Goal: Entertainment & Leisure: Consume media (video, audio)

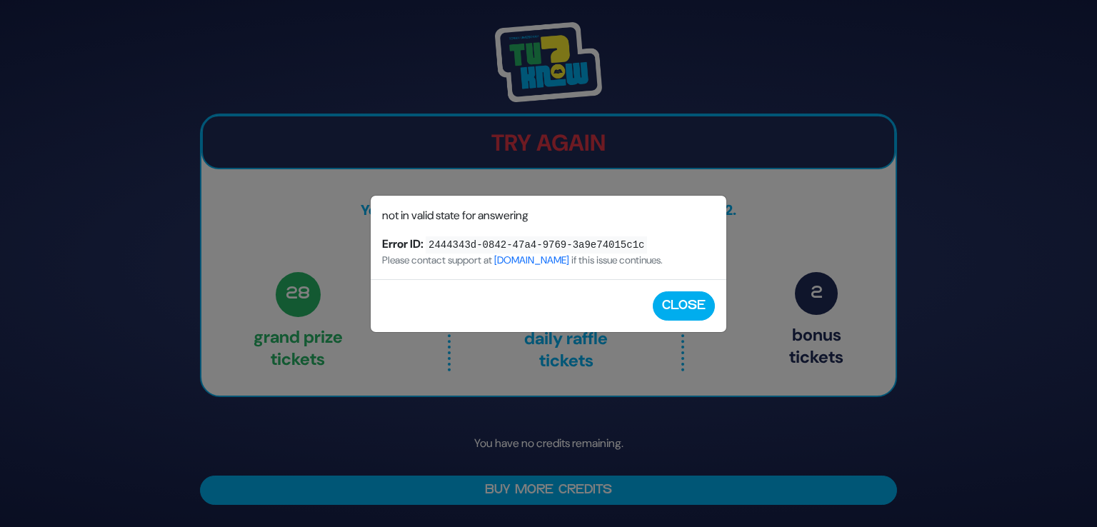
click at [695, 320] on div "Close" at bounding box center [549, 305] width 356 height 53
click at [692, 314] on button "Close" at bounding box center [684, 305] width 62 height 29
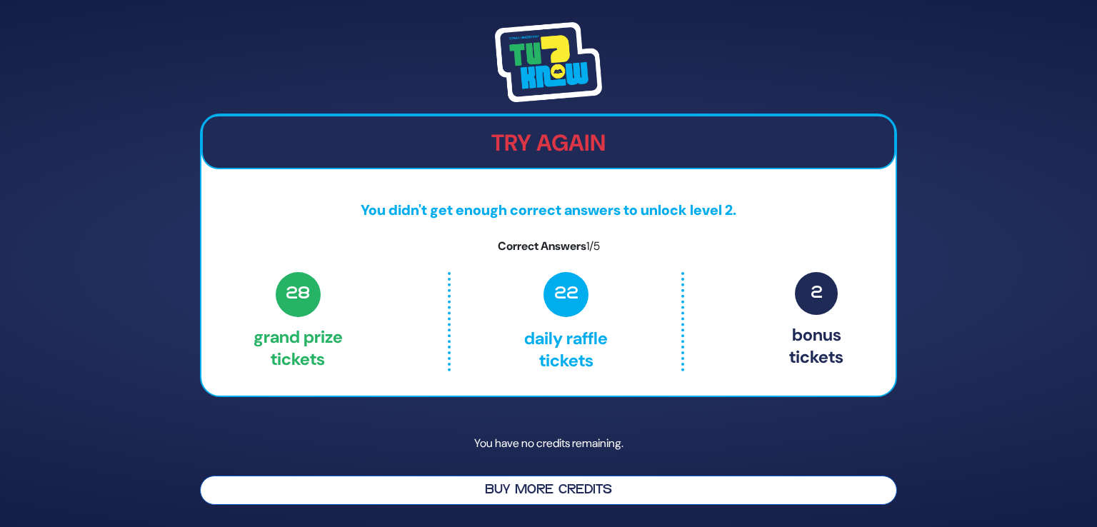
click at [500, 491] on button "Buy More Credits" at bounding box center [548, 490] width 697 height 29
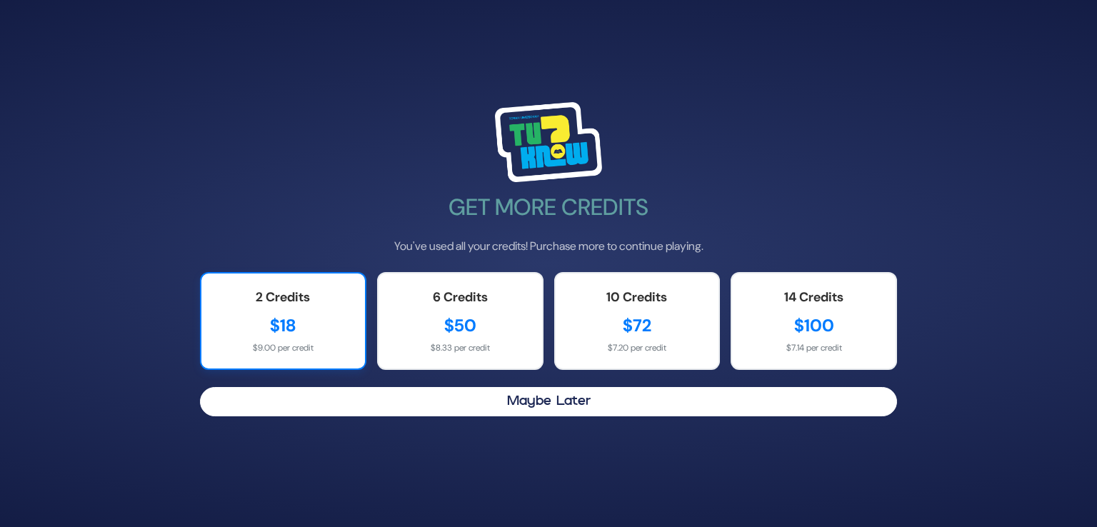
click at [300, 289] on div "2 Credits" at bounding box center [283, 297] width 135 height 19
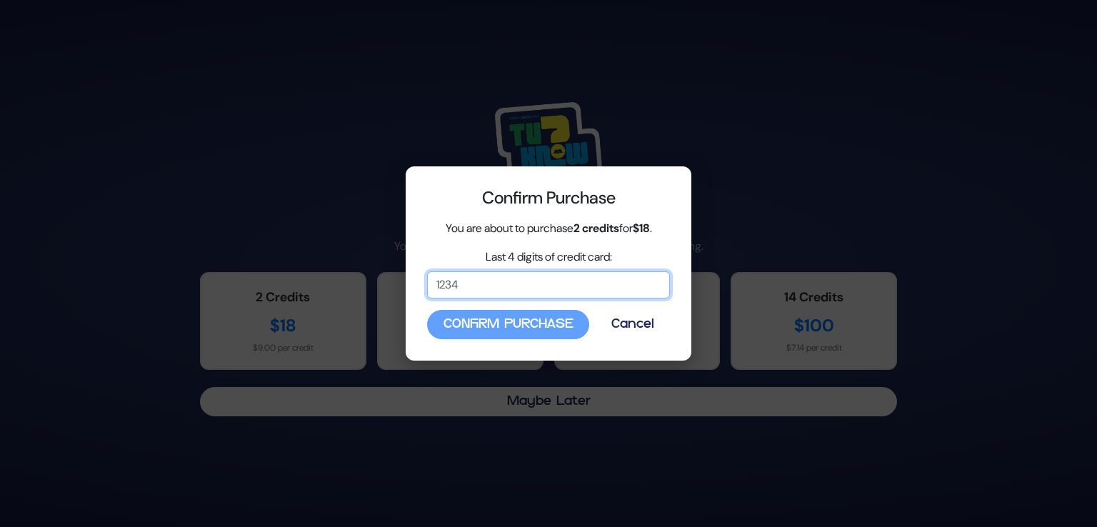
click at [451, 288] on input "Last 4 digits of credit card:" at bounding box center [548, 284] width 243 height 27
type input "4147"
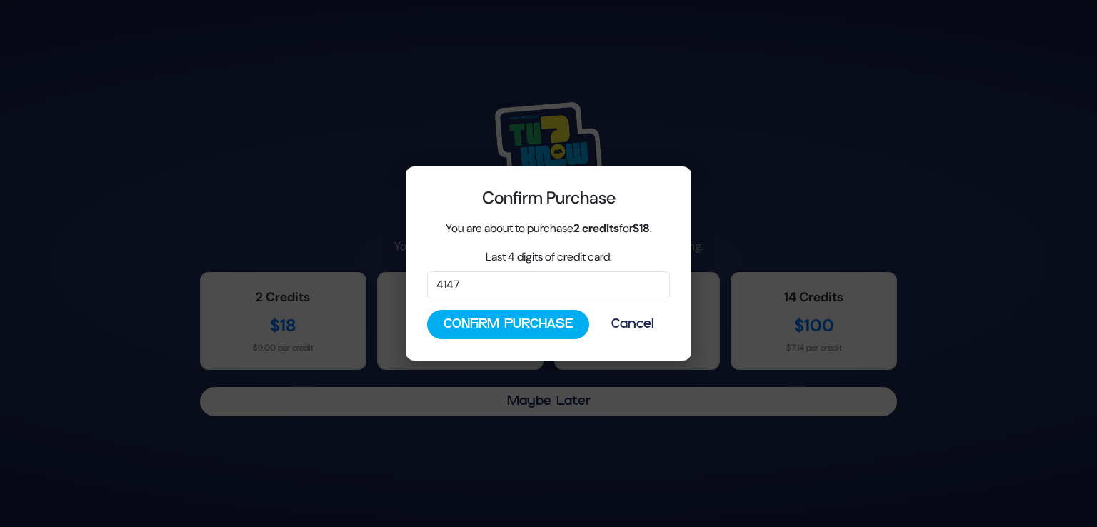
click at [520, 336] on button "Confirm Purchase" at bounding box center [508, 324] width 162 height 29
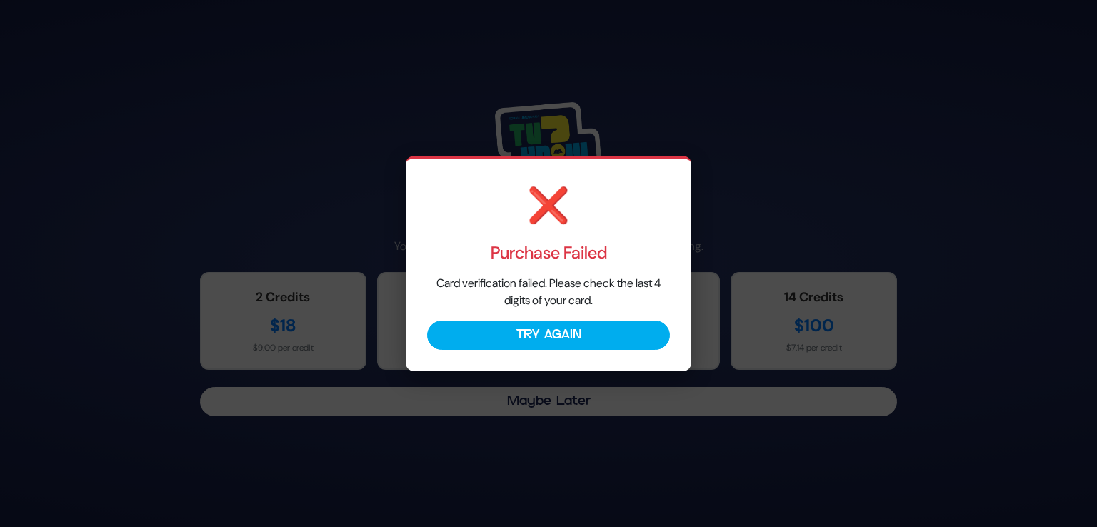
click at [520, 336] on button "Try Again" at bounding box center [548, 335] width 243 height 29
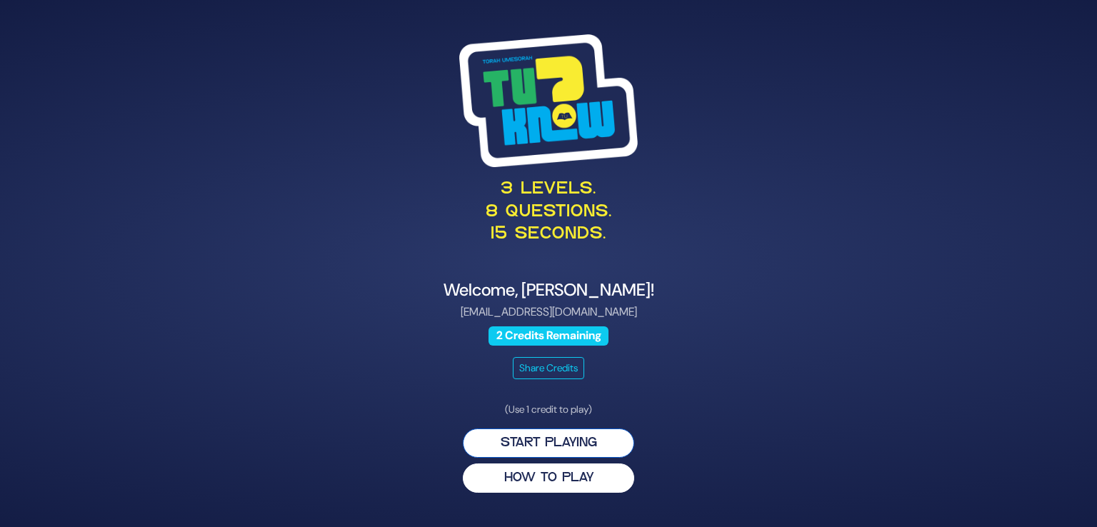
click at [597, 451] on button "Start Playing" at bounding box center [548, 442] width 171 height 29
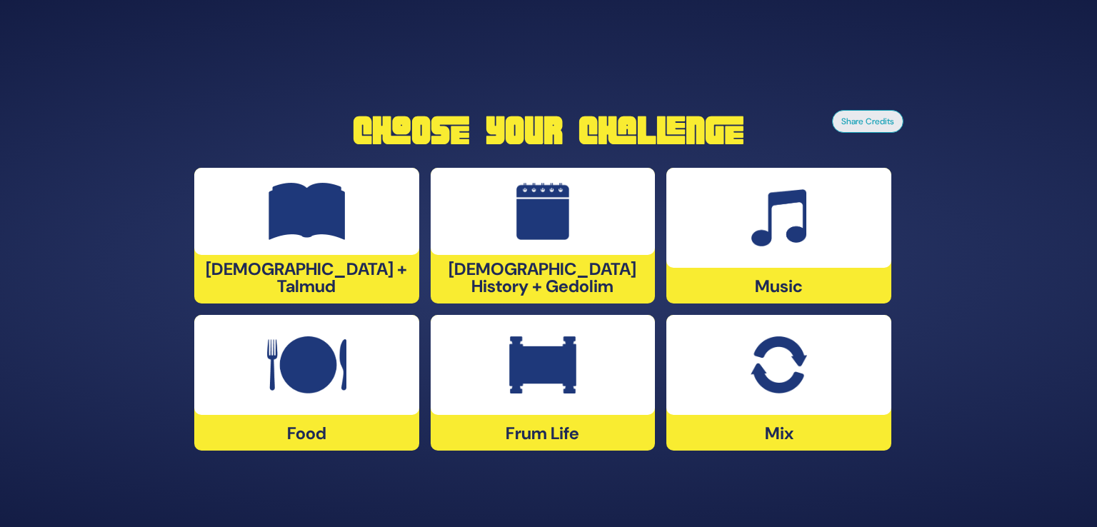
click at [771, 352] on img at bounding box center [778, 364] width 56 height 57
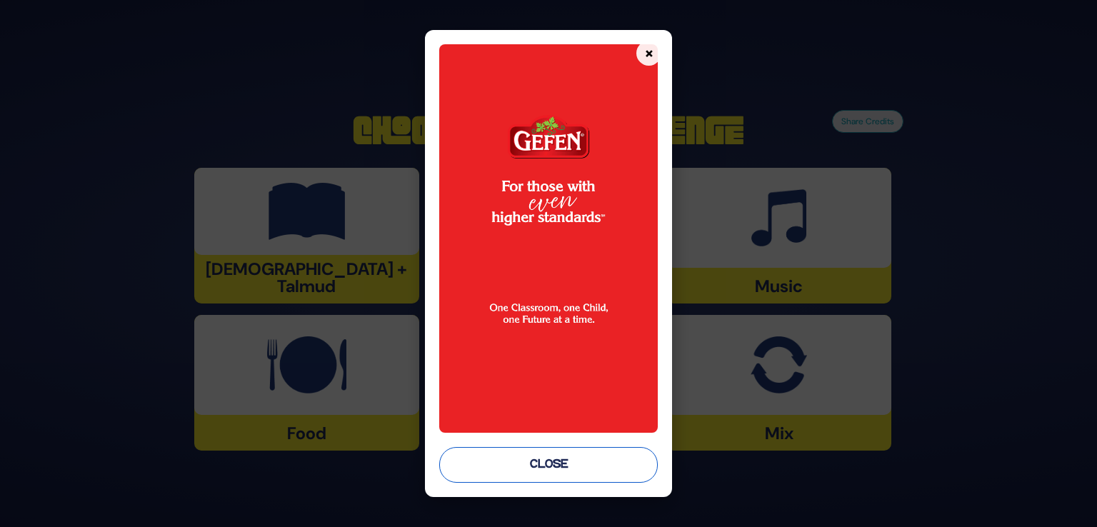
click at [586, 464] on button "Close" at bounding box center [548, 465] width 219 height 36
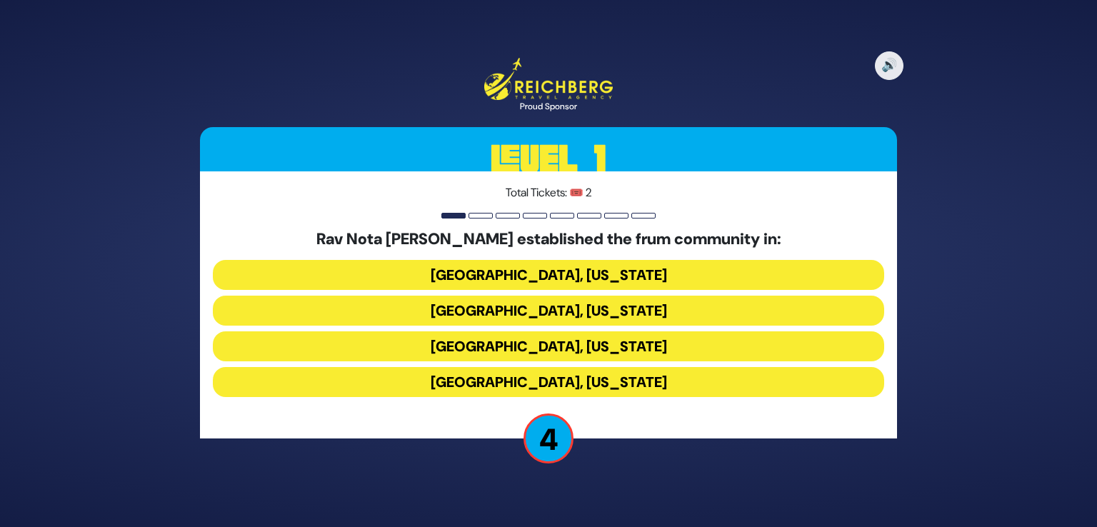
click at [588, 318] on button "Memphis, Tennessee" at bounding box center [548, 311] width 671 height 30
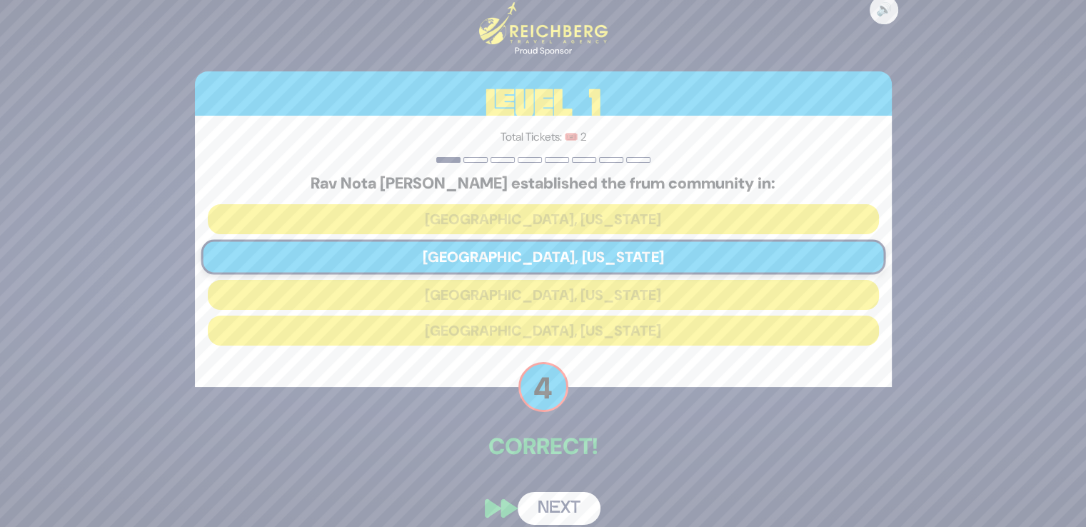
click at [540, 498] on button "Next" at bounding box center [559, 508] width 83 height 33
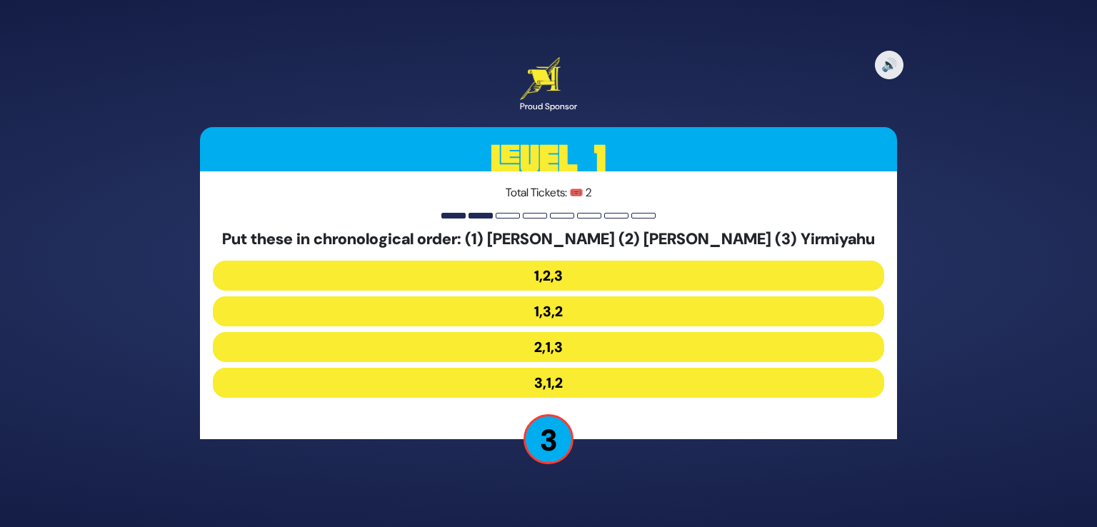
click at [559, 347] on button "2,1,3" at bounding box center [548, 347] width 671 height 30
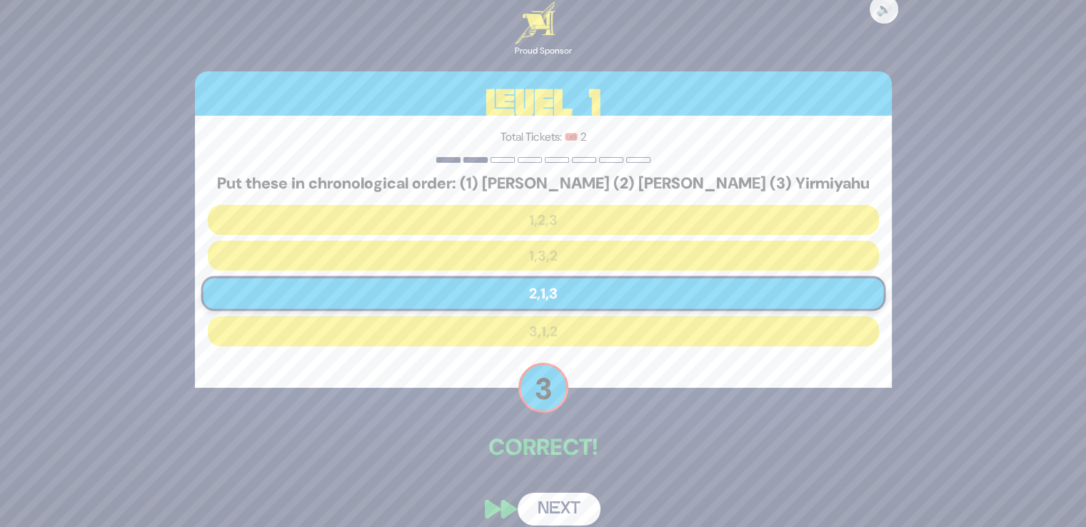
click at [563, 502] on button "Next" at bounding box center [559, 509] width 83 height 33
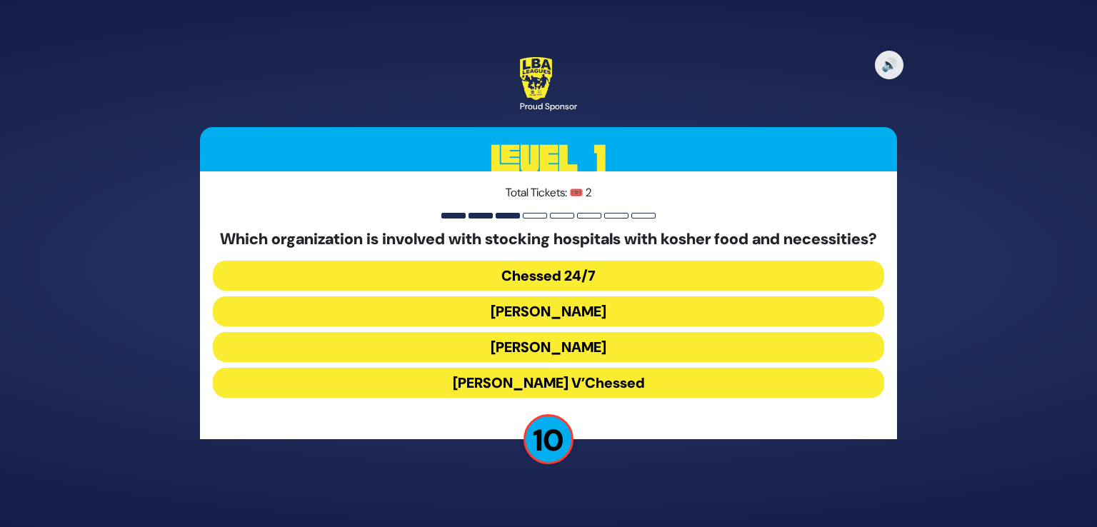
click at [597, 291] on button "Chessed 24/7" at bounding box center [548, 276] width 671 height 30
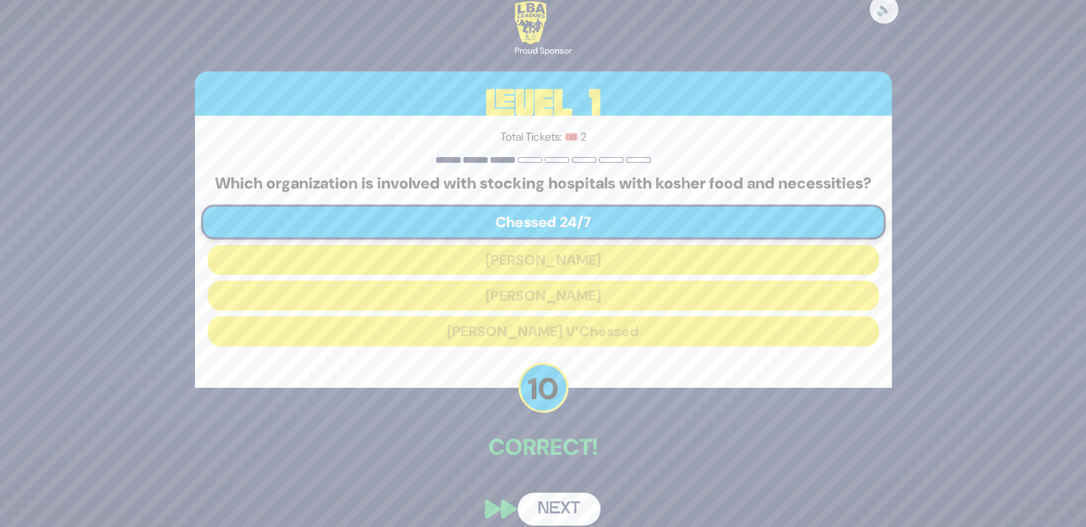
click at [548, 504] on button "Next" at bounding box center [559, 509] width 83 height 33
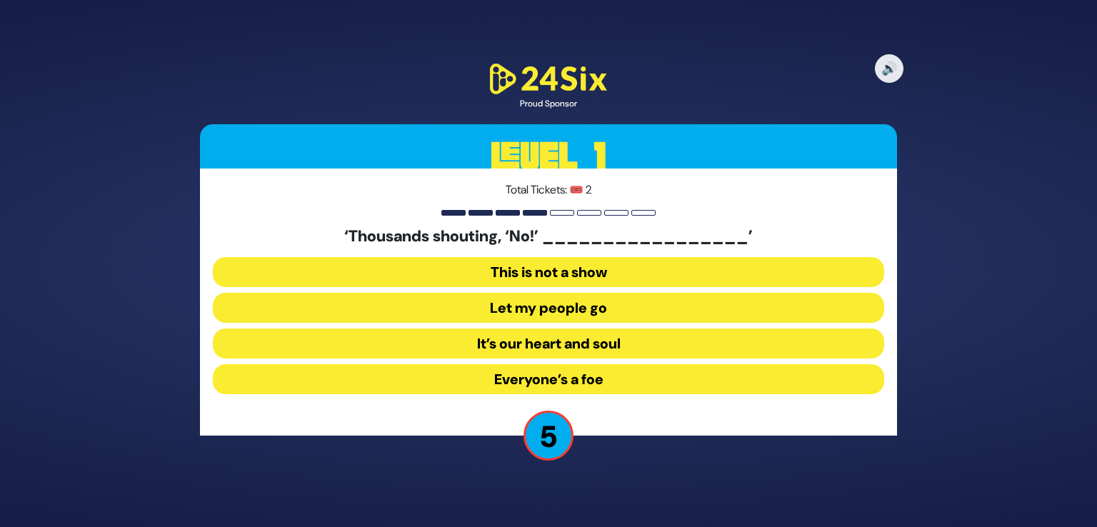
click at [551, 308] on button "Let my people go" at bounding box center [548, 308] width 671 height 30
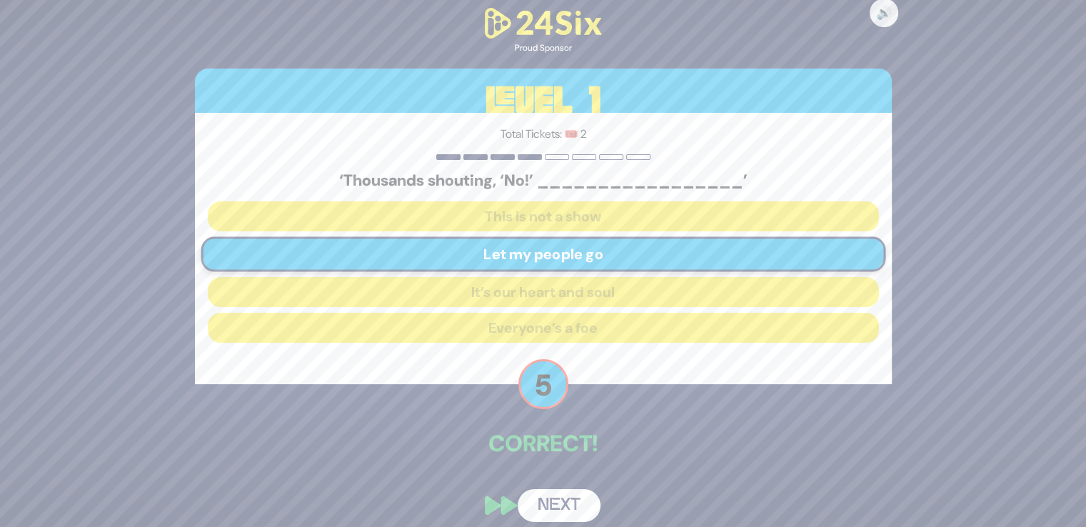
click at [552, 516] on button "Next" at bounding box center [559, 505] width 83 height 33
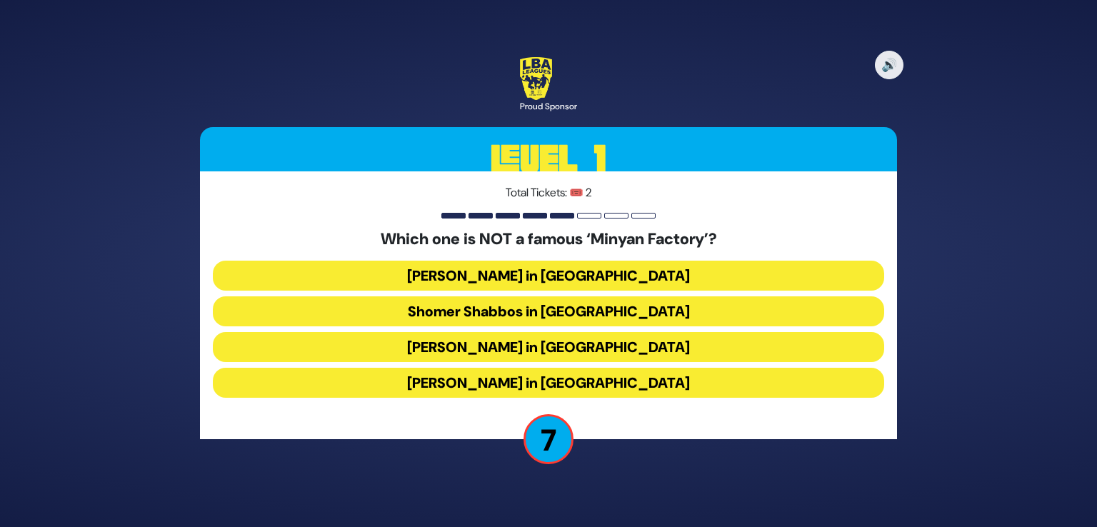
click at [614, 381] on button "Bais Dovid in Lakewood" at bounding box center [548, 383] width 671 height 30
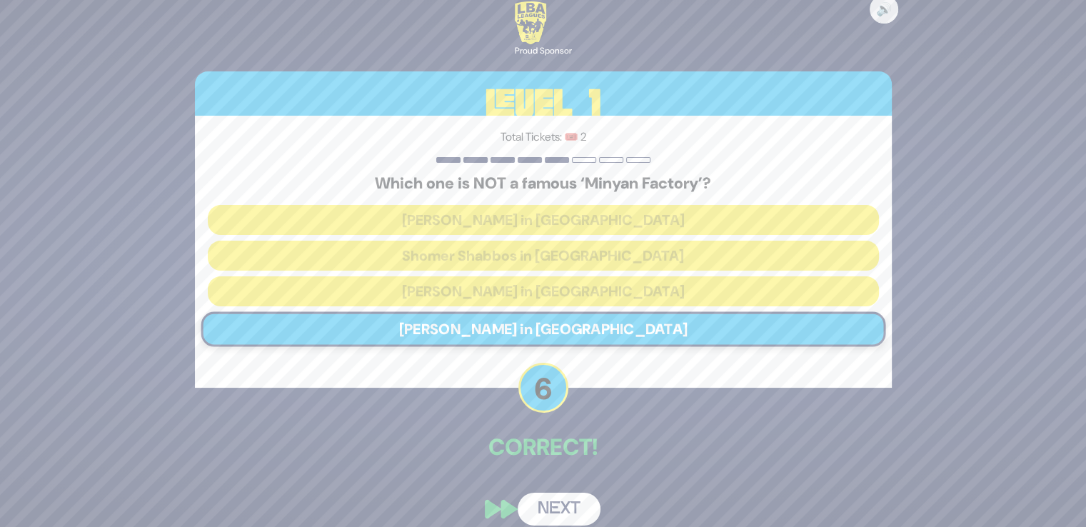
click at [556, 500] on button "Next" at bounding box center [559, 509] width 83 height 33
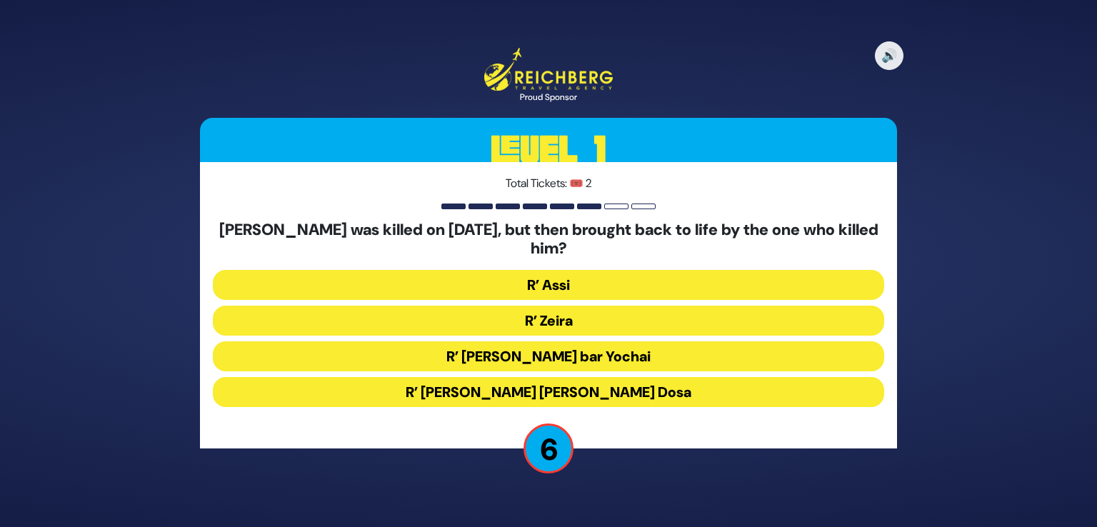
click at [550, 315] on button "R’ Zeira" at bounding box center [548, 321] width 671 height 30
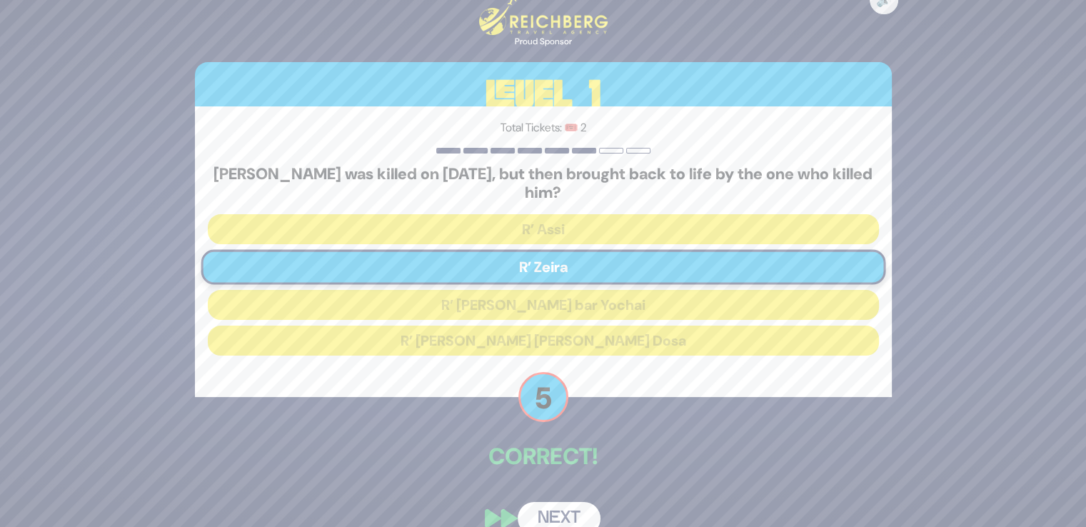
click at [548, 506] on button "Next" at bounding box center [559, 518] width 83 height 33
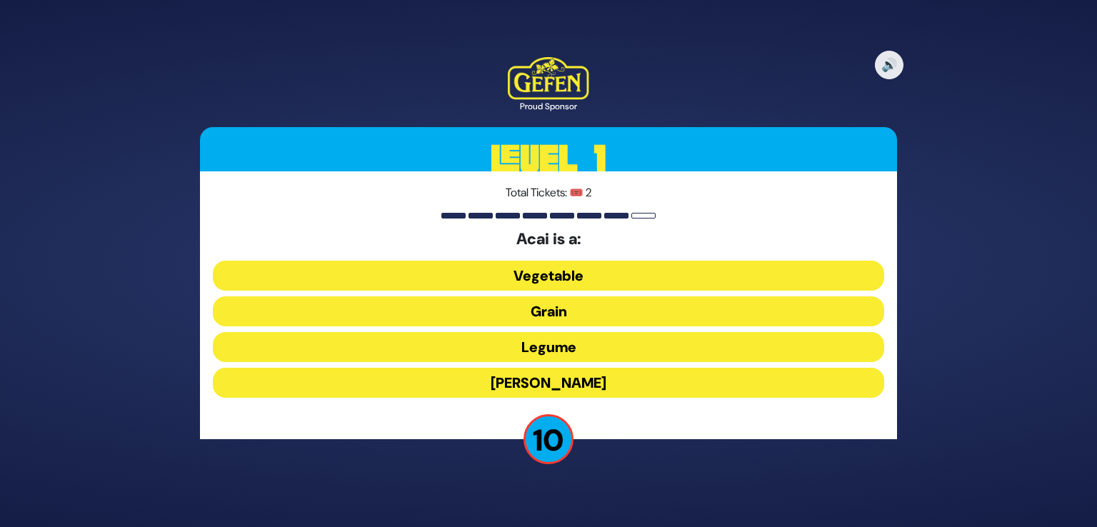
click at [599, 382] on button "Berry" at bounding box center [548, 383] width 671 height 30
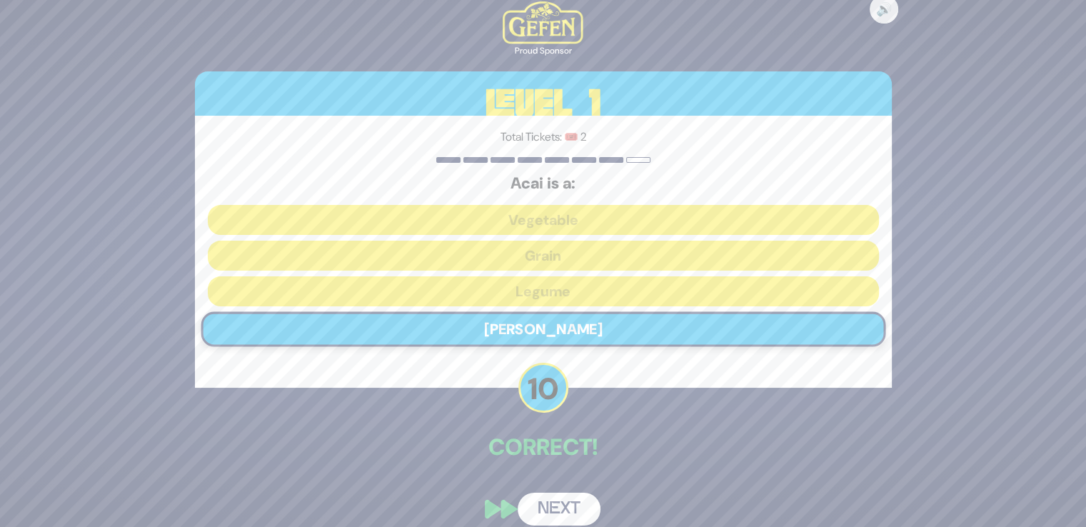
click at [554, 506] on button "Next" at bounding box center [559, 509] width 83 height 33
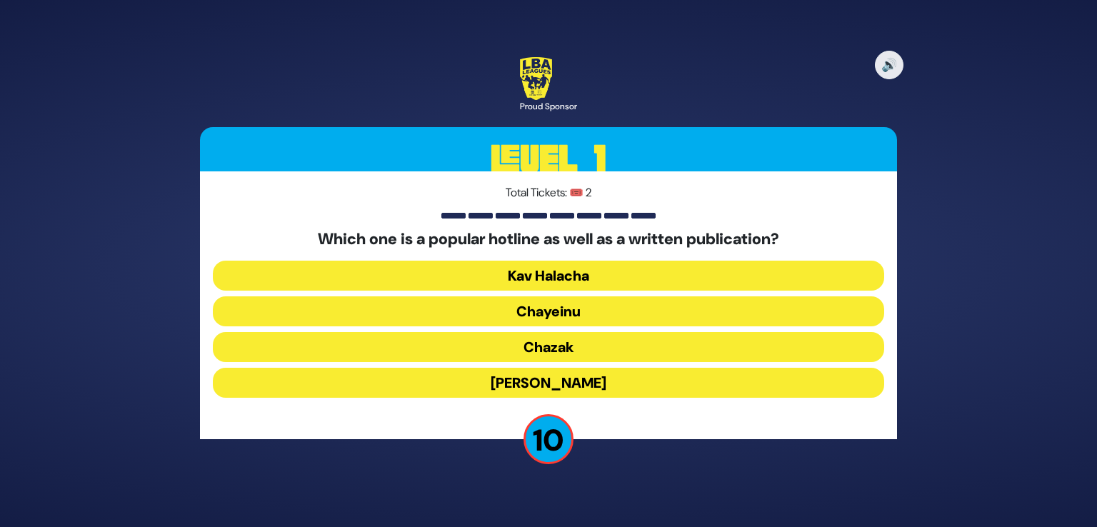
click at [583, 308] on button "Chayeinu" at bounding box center [548, 311] width 671 height 30
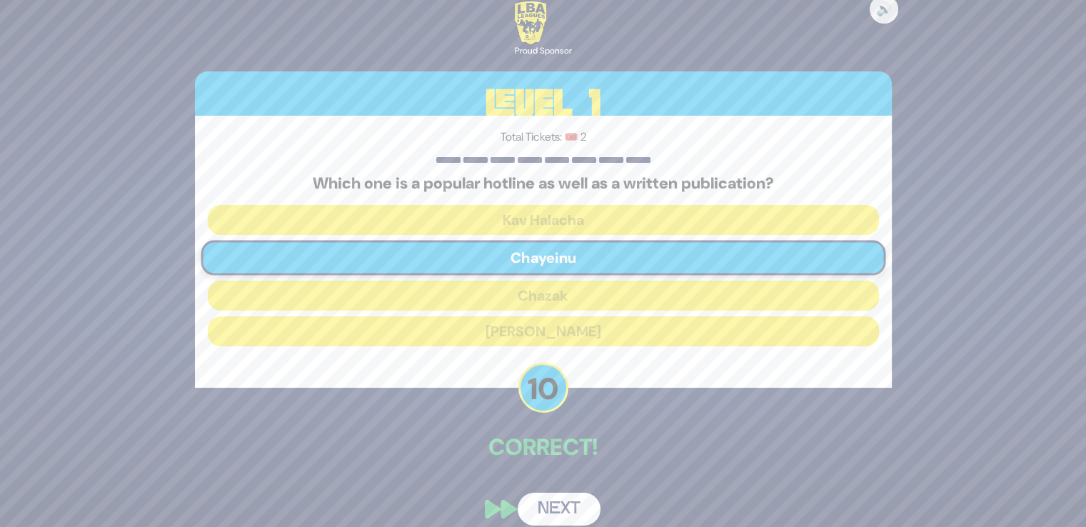
click at [565, 508] on button "Next" at bounding box center [559, 509] width 83 height 33
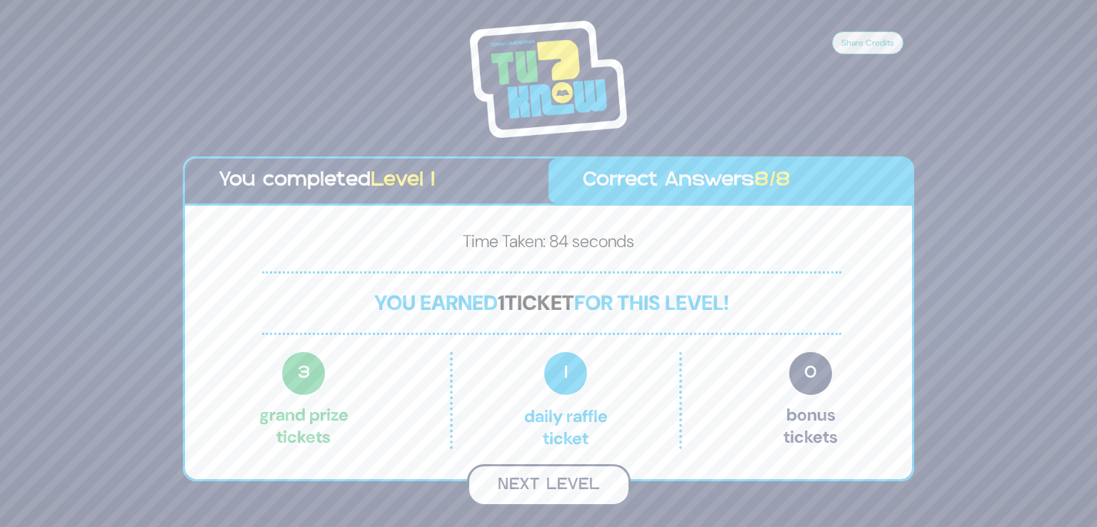
click at [553, 483] on button "Next Level" at bounding box center [549, 485] width 164 height 42
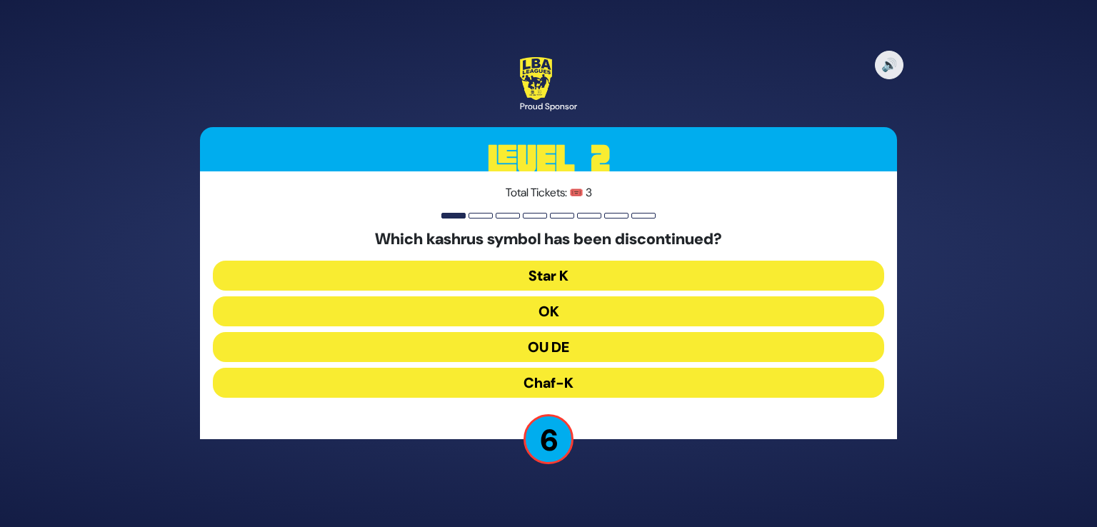
click at [557, 338] on button "OU DE" at bounding box center [548, 347] width 671 height 30
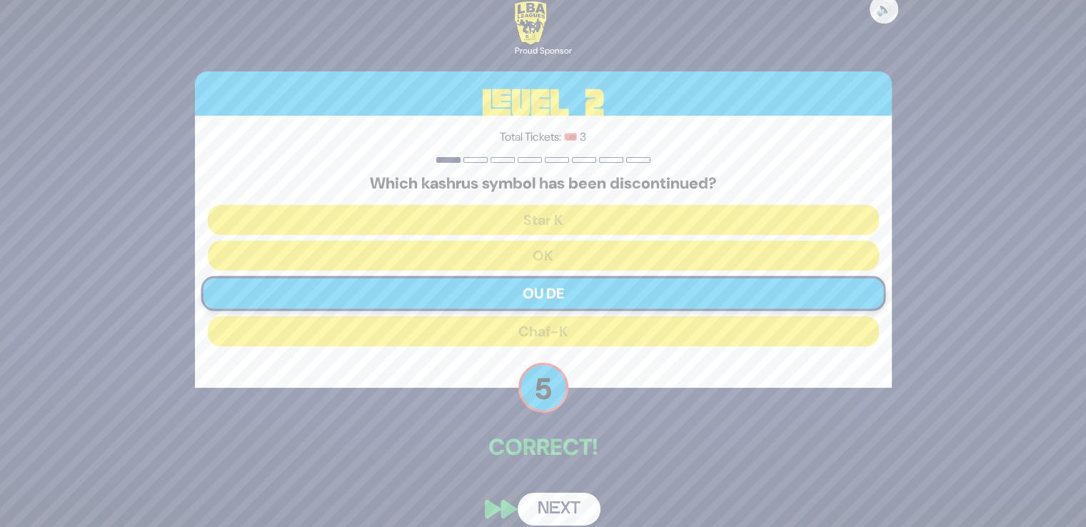
click at [561, 496] on button "Next" at bounding box center [559, 509] width 83 height 33
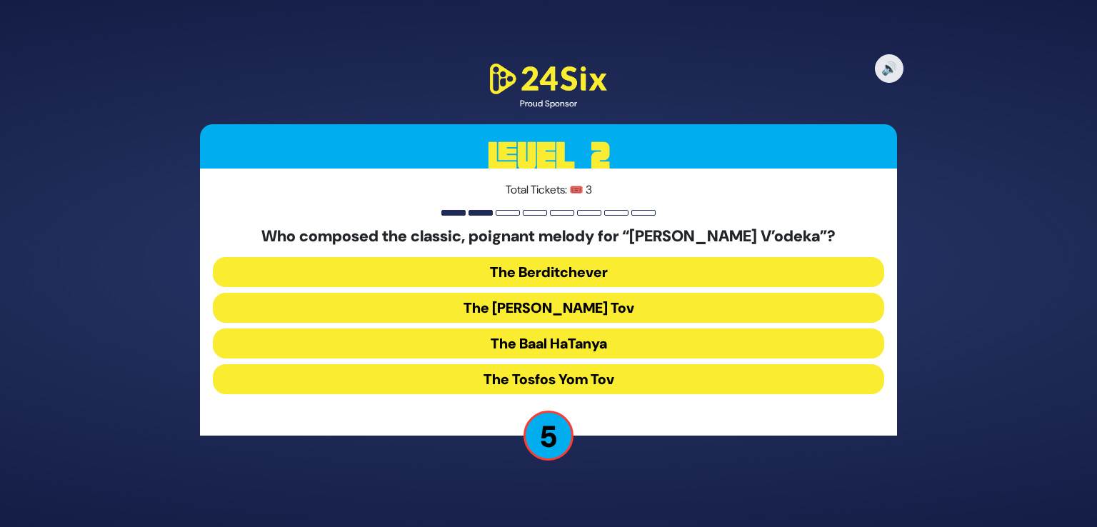
click at [603, 345] on button "The Baal HaTanya" at bounding box center [548, 343] width 671 height 30
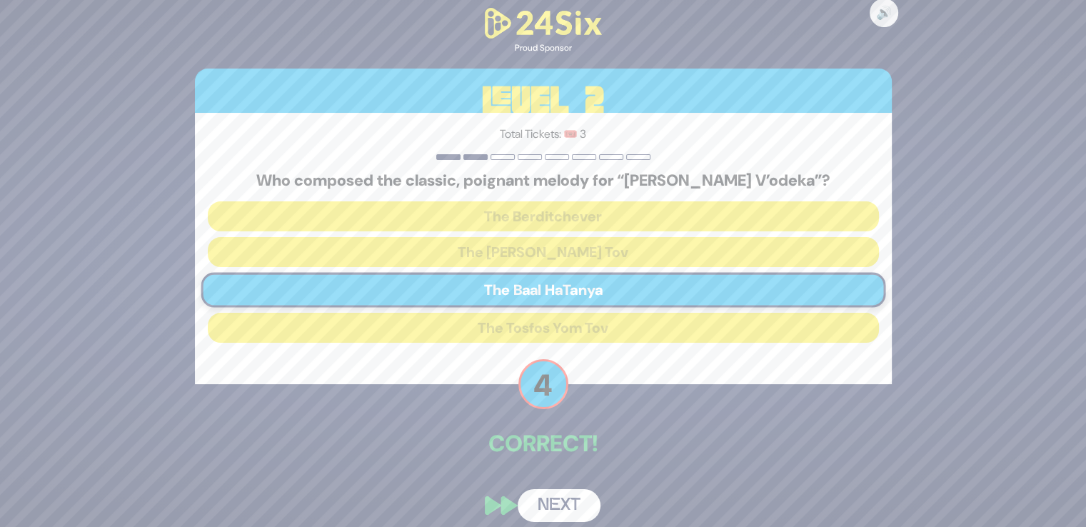
click at [549, 506] on button "Next" at bounding box center [559, 505] width 83 height 33
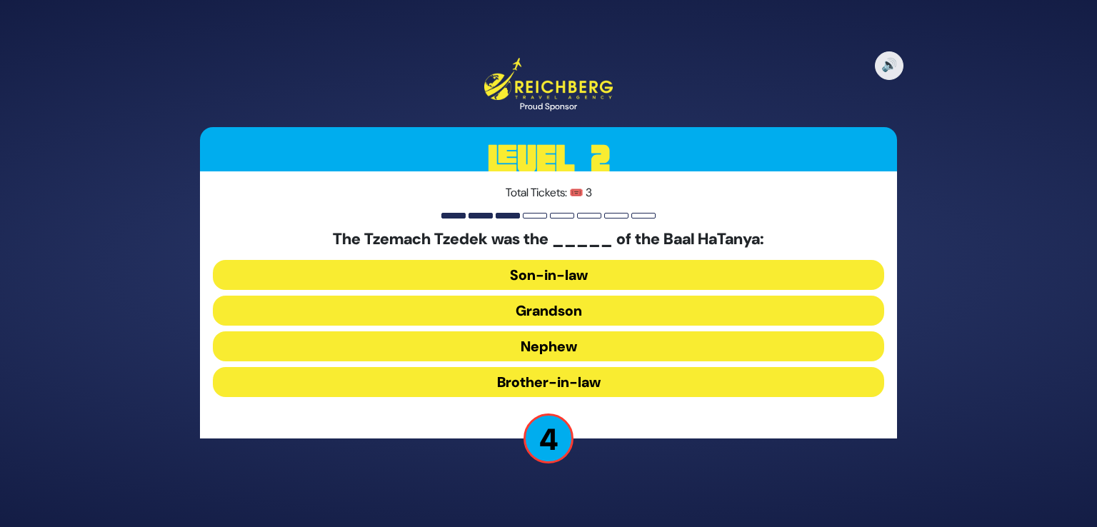
click at [553, 308] on button "Grandson" at bounding box center [548, 311] width 671 height 30
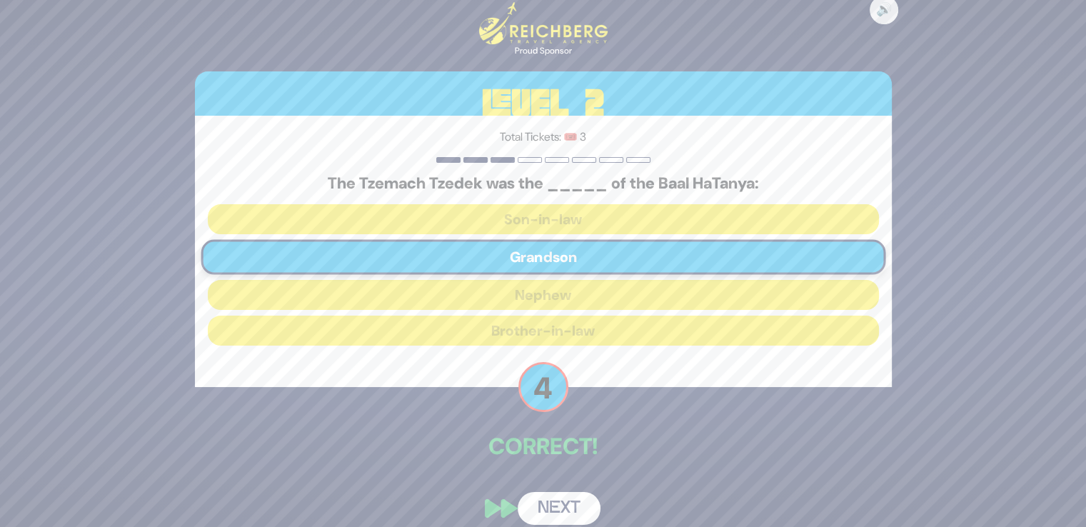
click at [552, 515] on button "Next" at bounding box center [559, 508] width 83 height 33
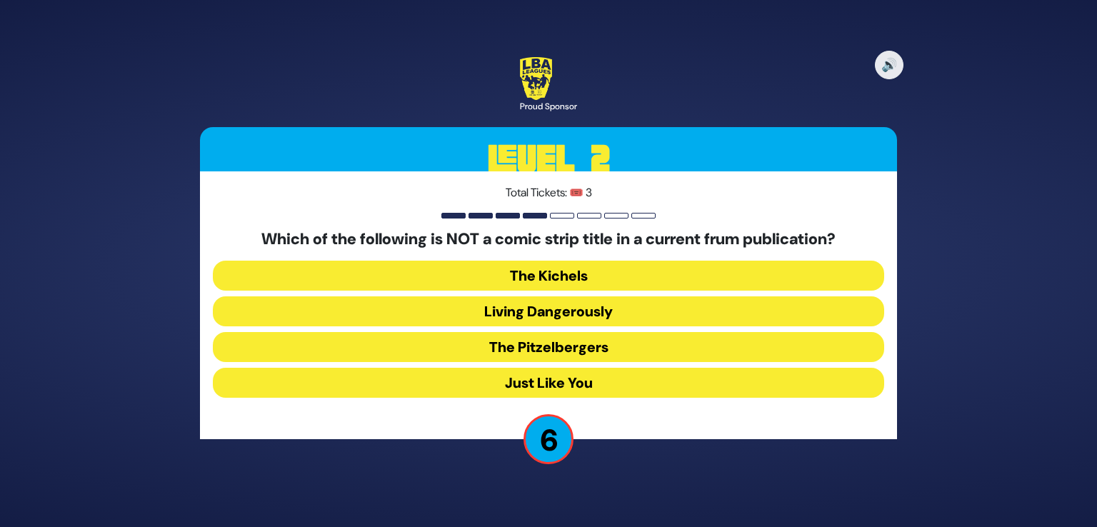
click at [555, 311] on button "Living Dangerously" at bounding box center [548, 311] width 671 height 30
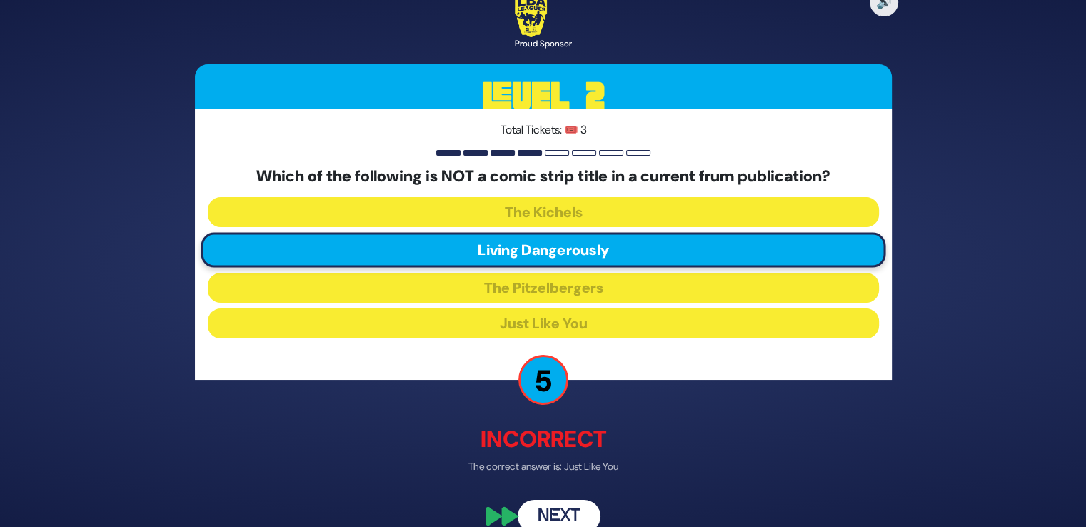
click at [556, 506] on button "Next" at bounding box center [559, 516] width 83 height 33
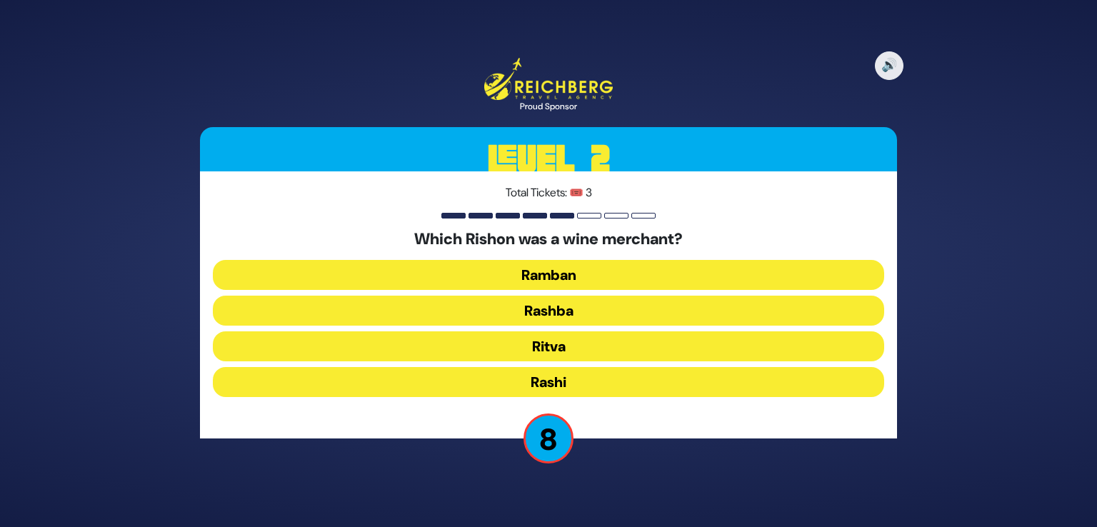
click at [623, 395] on button "Rashi" at bounding box center [548, 382] width 671 height 30
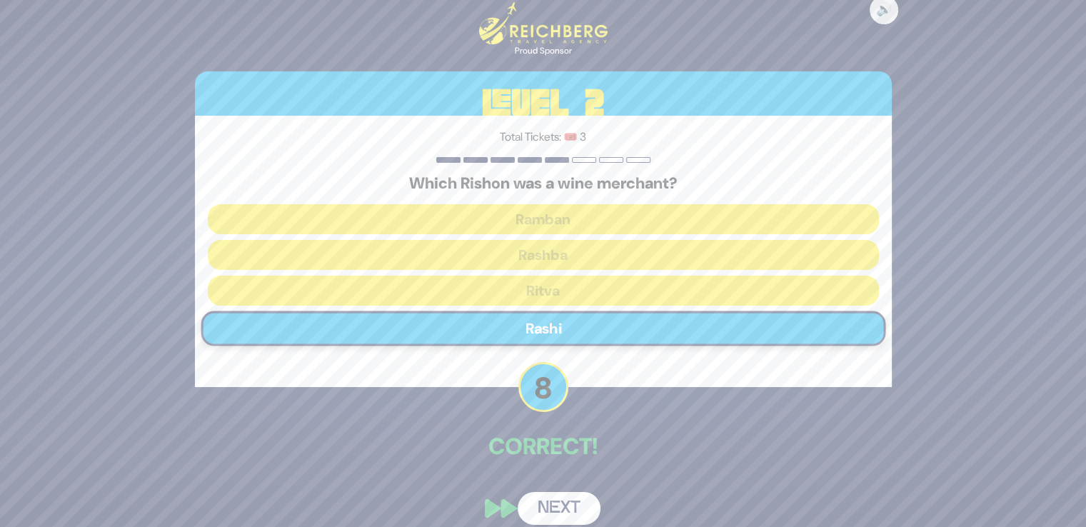
click at [551, 511] on button "Next" at bounding box center [559, 508] width 83 height 33
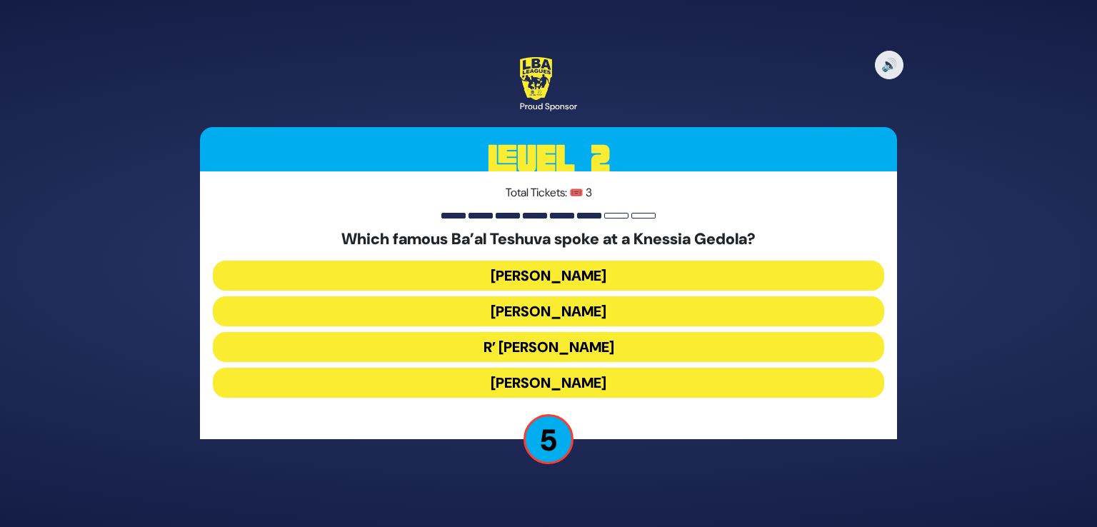
click at [568, 312] on button "Refael Halperin" at bounding box center [548, 311] width 671 height 30
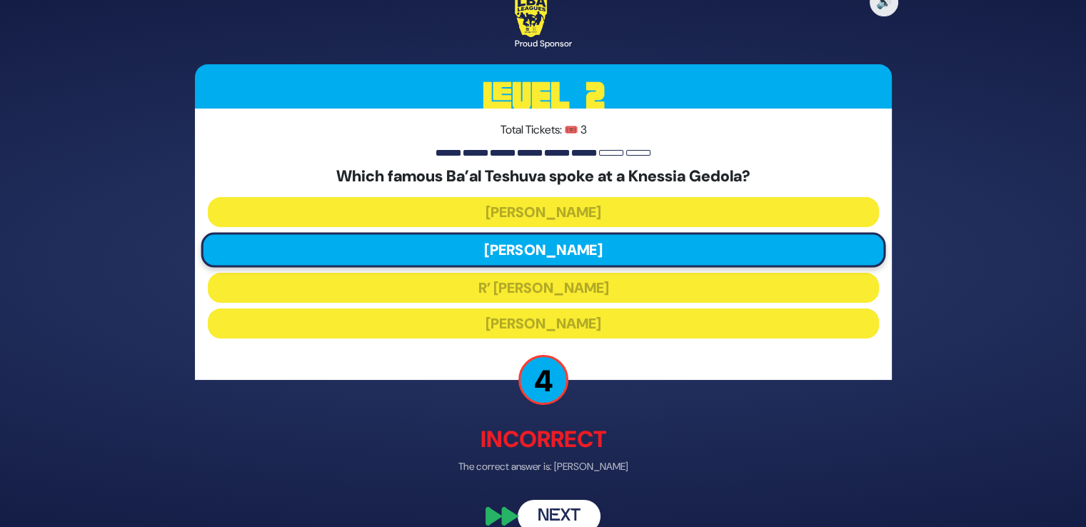
click at [566, 511] on button "Next" at bounding box center [559, 516] width 83 height 33
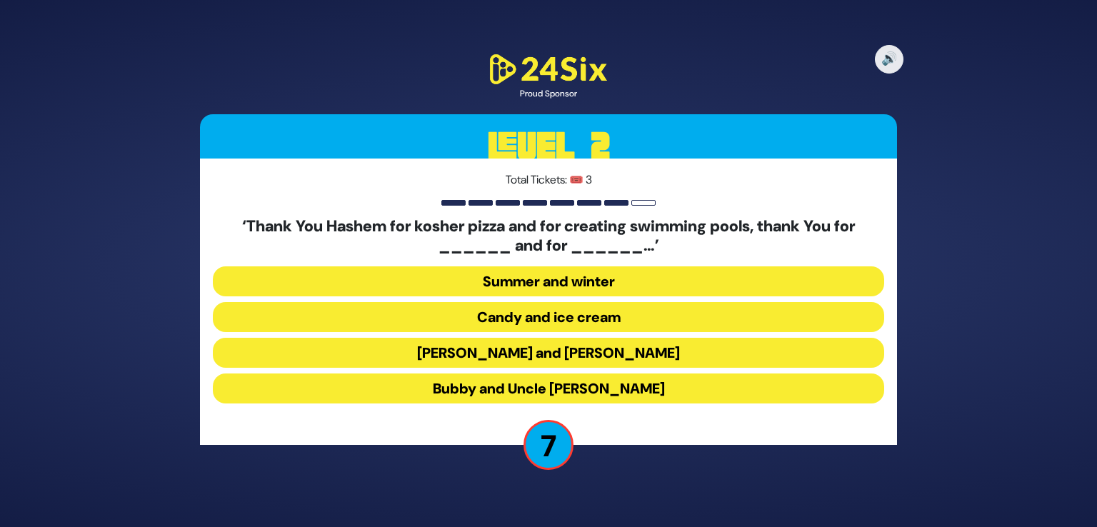
click at [566, 357] on button "Latkes and Paskesz" at bounding box center [548, 353] width 671 height 30
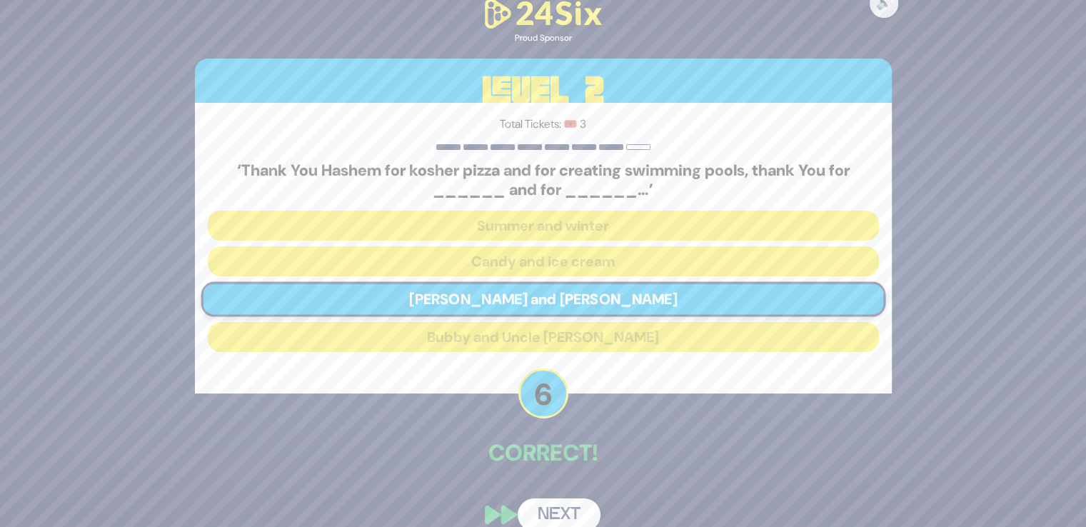
click at [558, 507] on button "Next" at bounding box center [559, 514] width 83 height 33
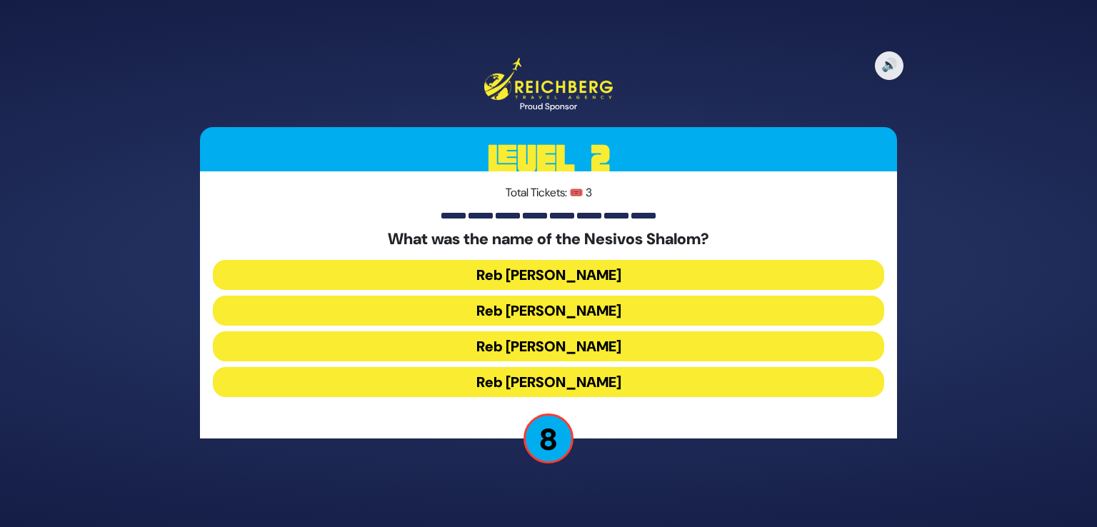
click at [573, 315] on button "Reb Nosson Shulem" at bounding box center [548, 311] width 671 height 30
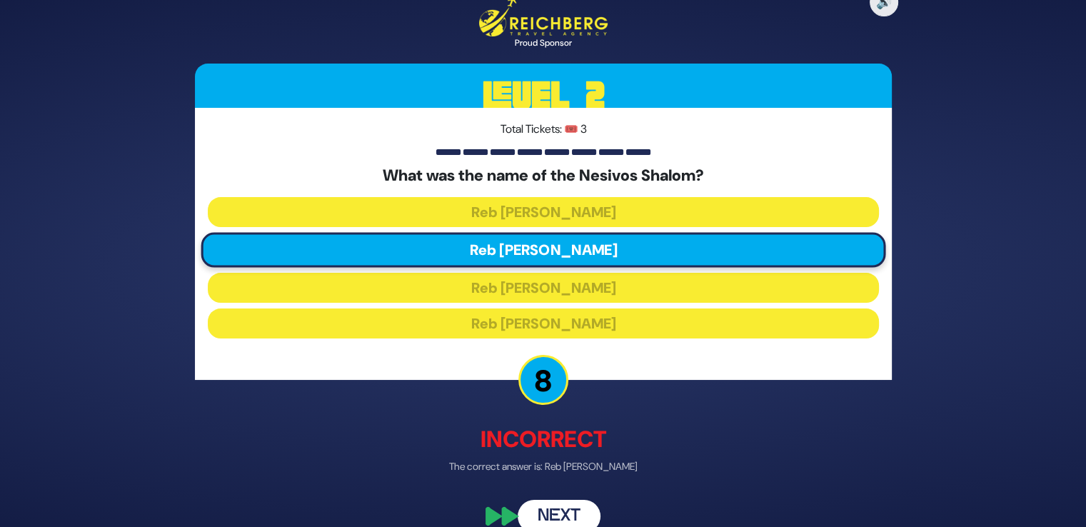
click at [580, 512] on button "Next" at bounding box center [559, 516] width 83 height 33
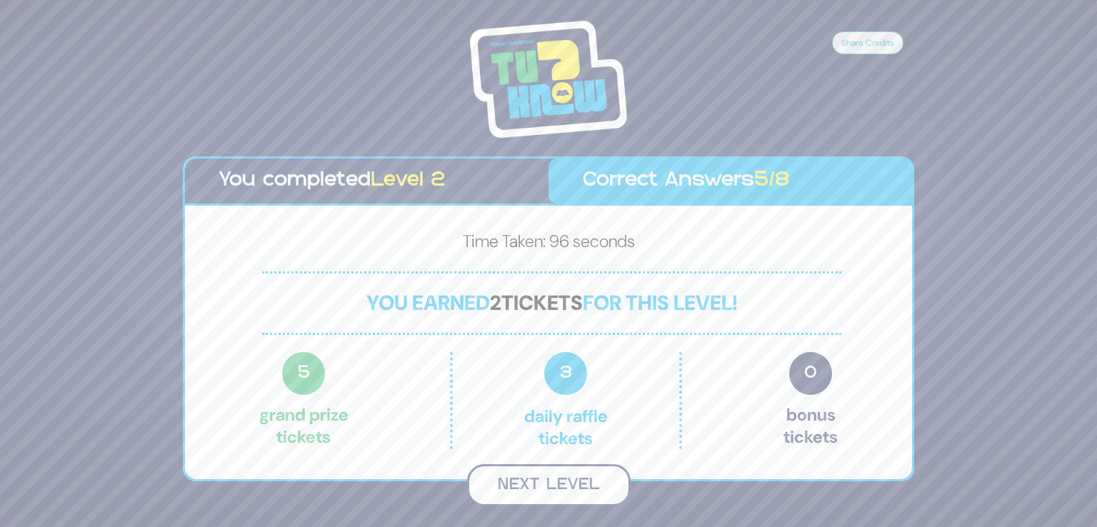
click at [557, 486] on button "Next Level" at bounding box center [549, 485] width 164 height 42
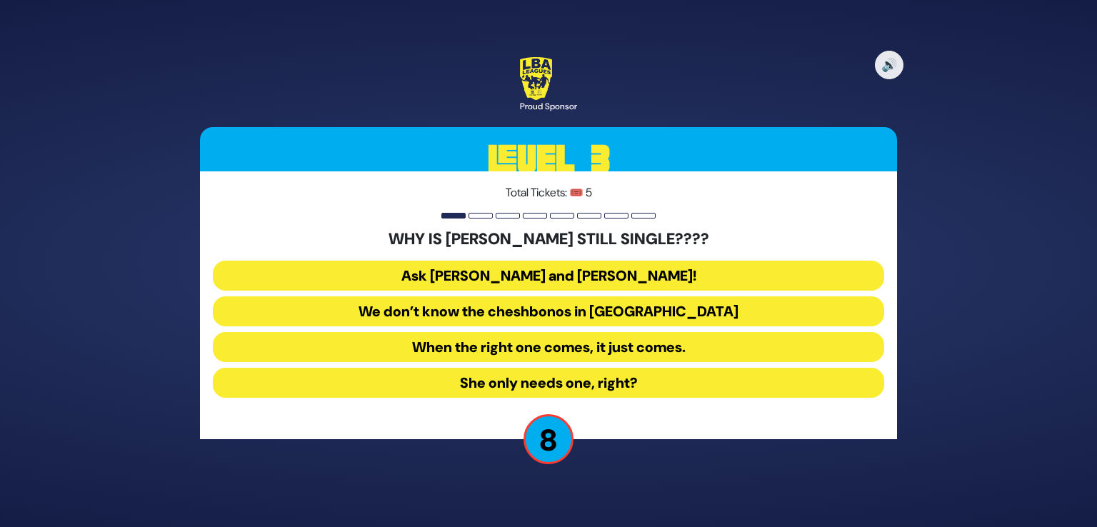
click at [568, 278] on button "Ask Bracha Stein and Chani Judowitz!" at bounding box center [548, 276] width 671 height 30
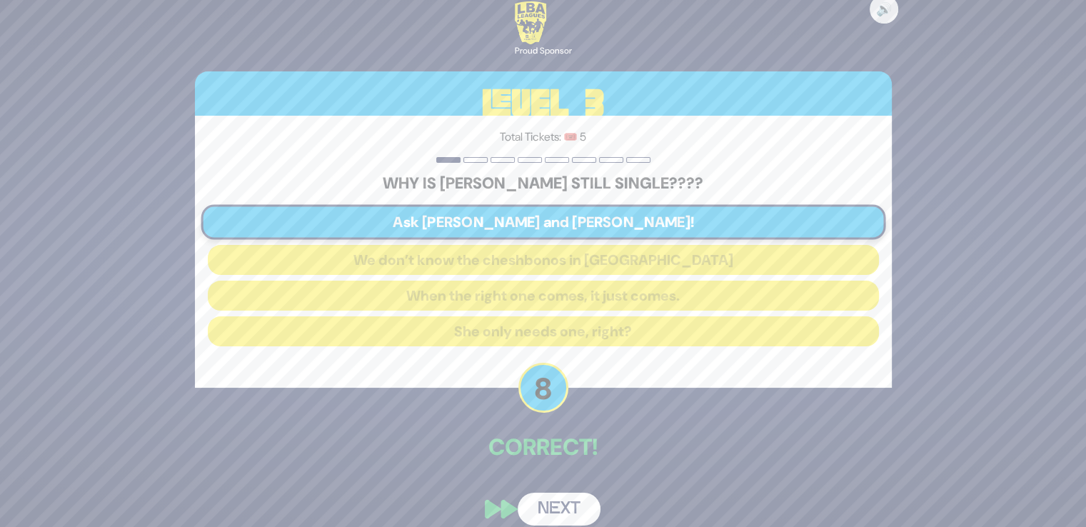
click at [561, 514] on button "Next" at bounding box center [559, 509] width 83 height 33
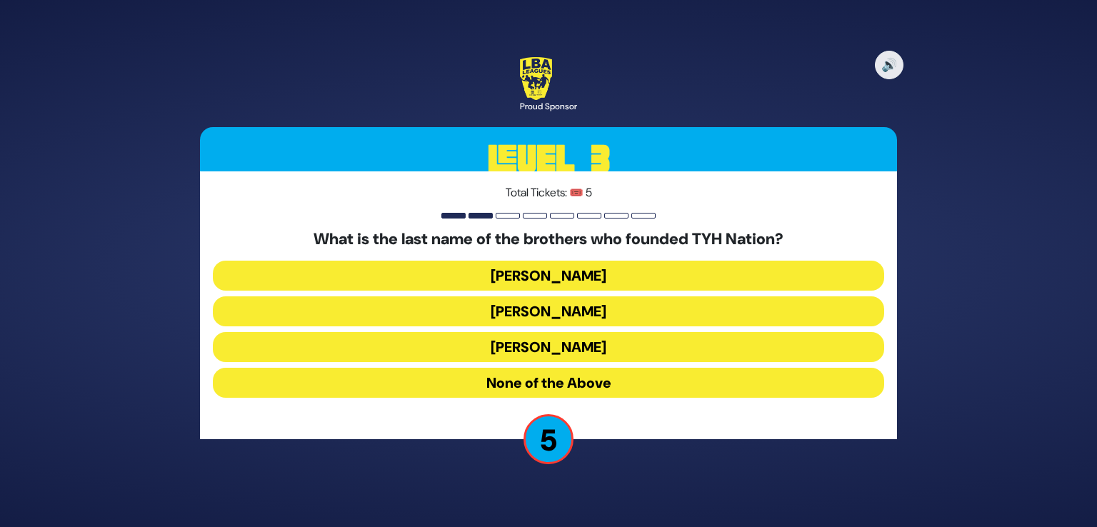
click at [600, 282] on button "Blumstein" at bounding box center [548, 276] width 671 height 30
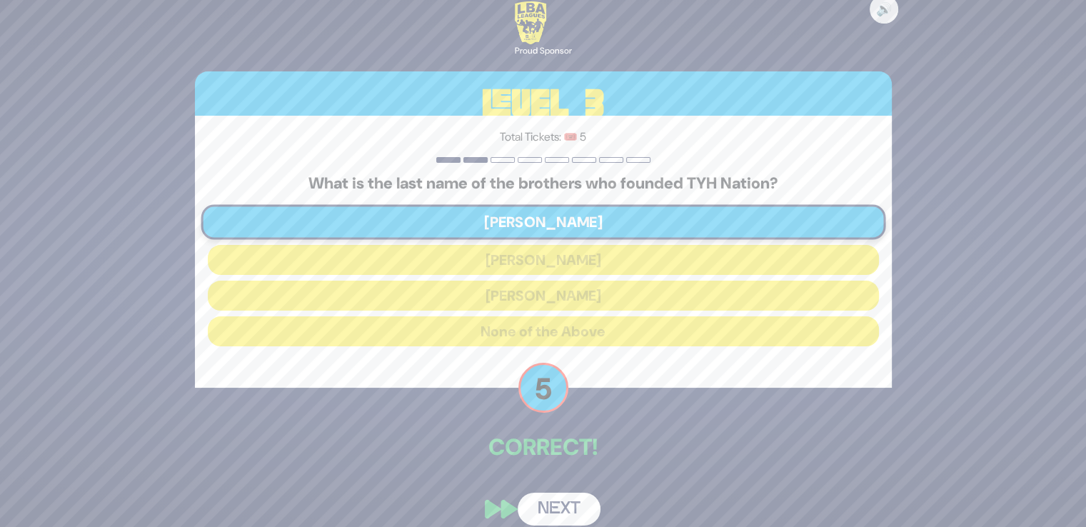
click at [558, 508] on button "Next" at bounding box center [559, 509] width 83 height 33
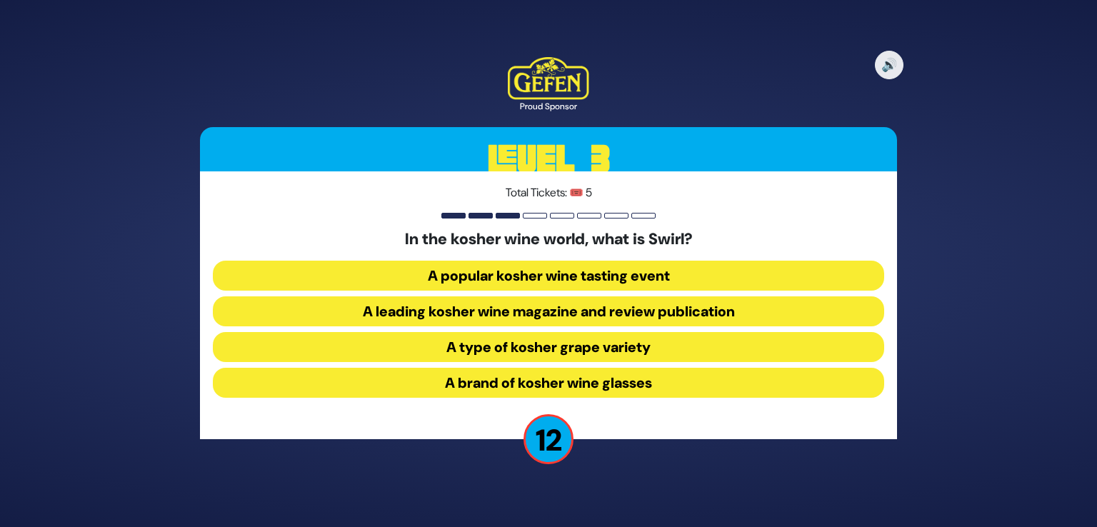
click at [578, 309] on button "A leading kosher wine magazine and review publication" at bounding box center [548, 311] width 671 height 30
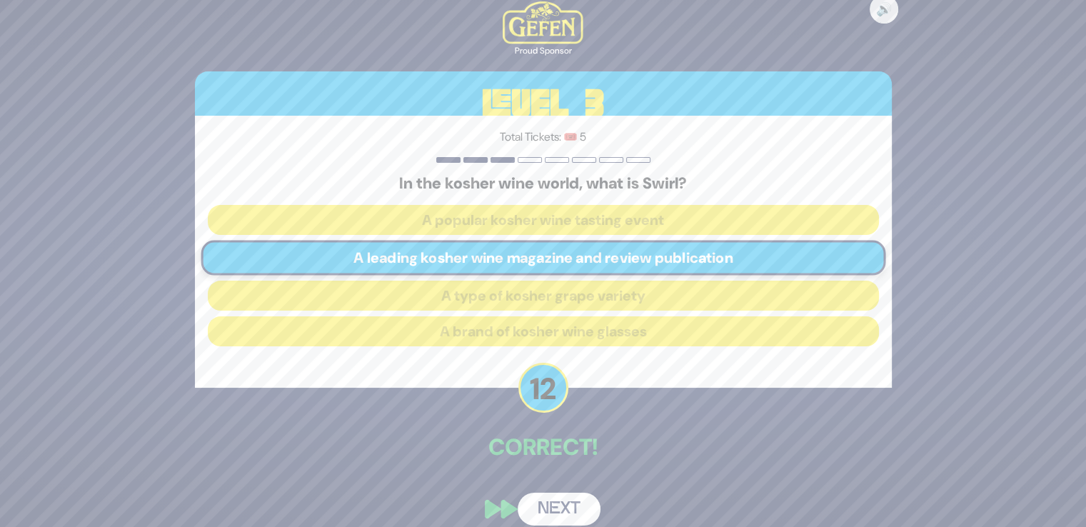
click at [554, 502] on button "Next" at bounding box center [559, 509] width 83 height 33
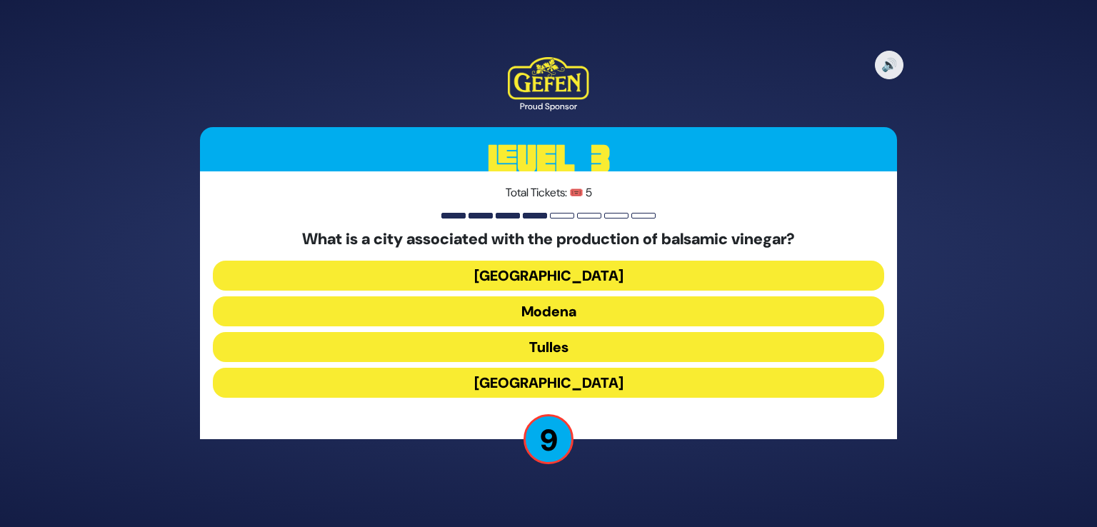
click at [546, 341] on button "Tulles" at bounding box center [548, 347] width 671 height 30
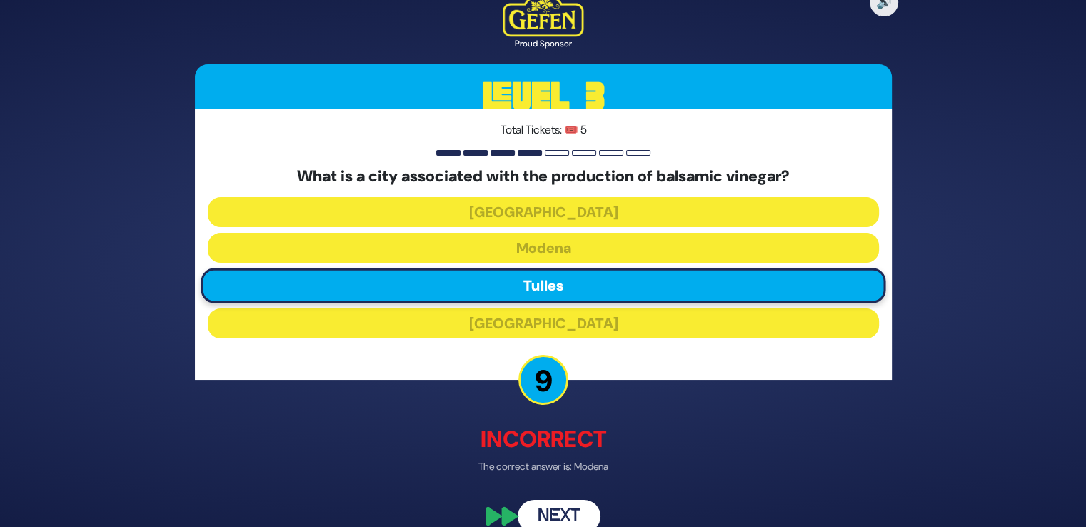
click at [567, 515] on button "Next" at bounding box center [559, 516] width 83 height 33
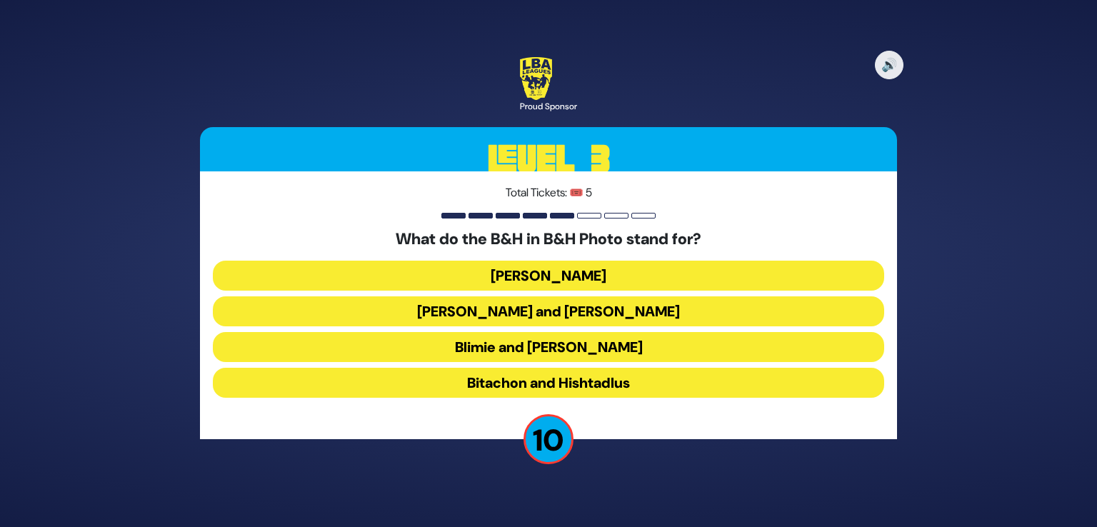
click at [573, 390] on button "Bitachon and Hishtadlus" at bounding box center [548, 383] width 671 height 30
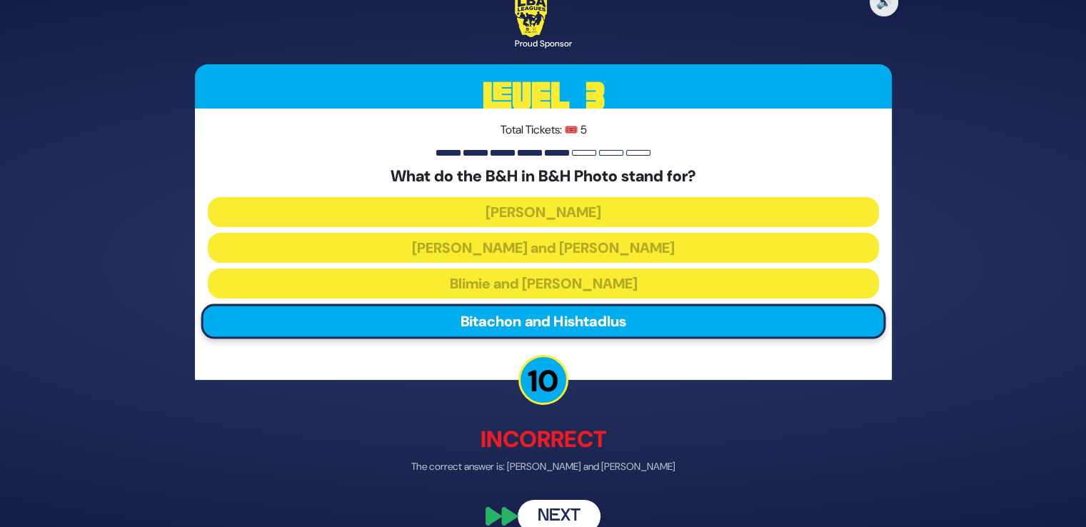
click at [570, 516] on button "Next" at bounding box center [559, 516] width 83 height 33
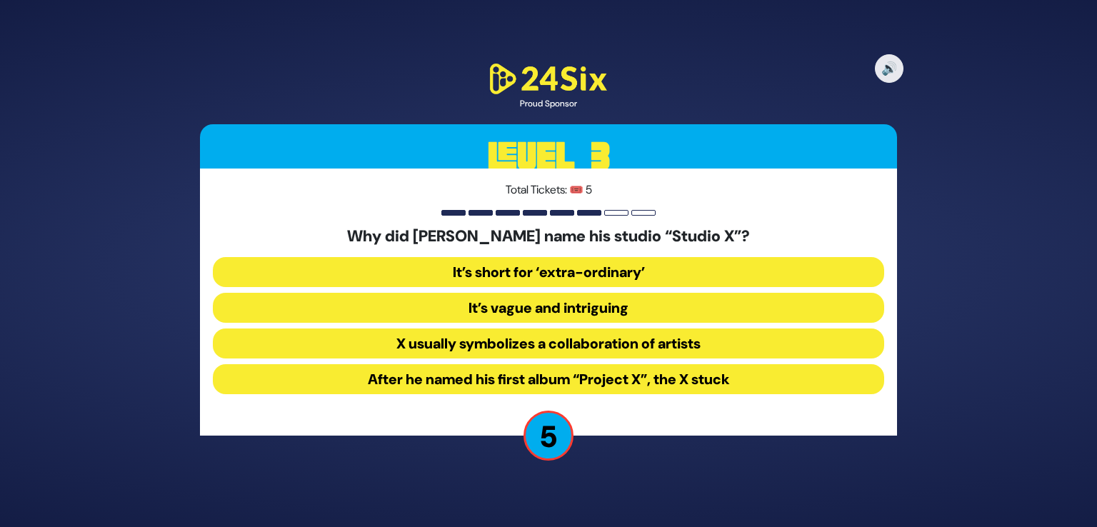
click at [608, 386] on button "After he named his first album “Project X”, the X stuck" at bounding box center [548, 379] width 671 height 30
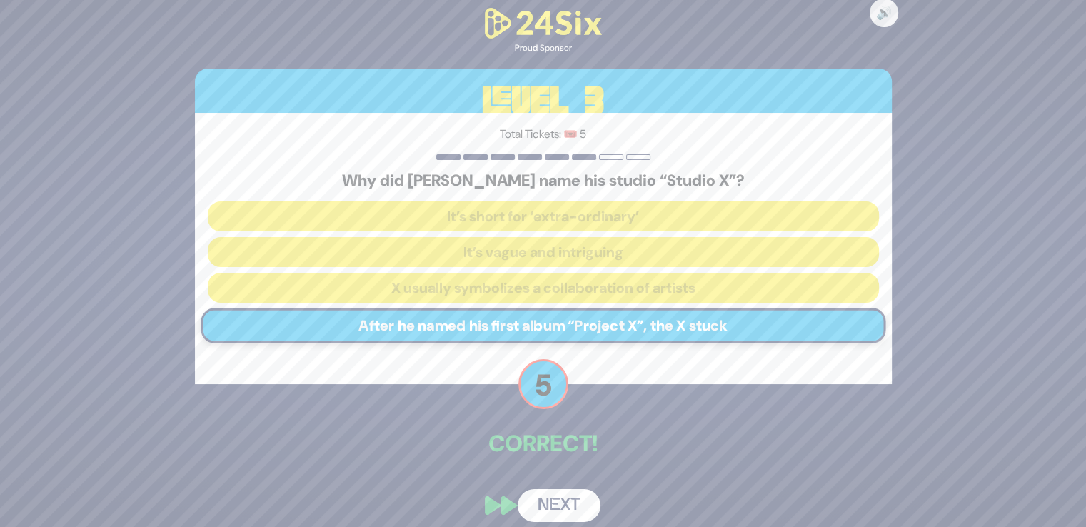
click at [562, 499] on button "Next" at bounding box center [559, 505] width 83 height 33
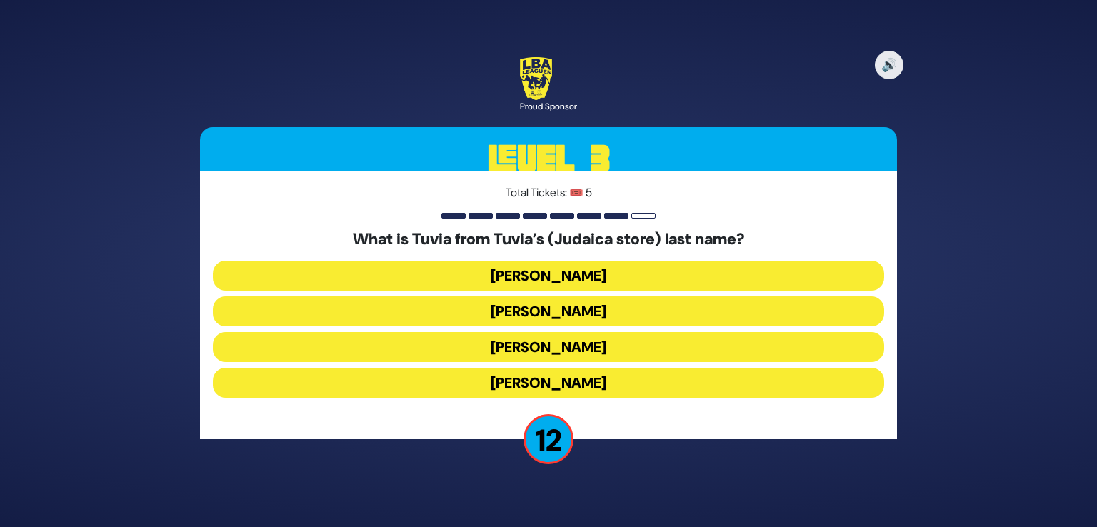
click at [514, 358] on button "Rotberg" at bounding box center [548, 347] width 671 height 30
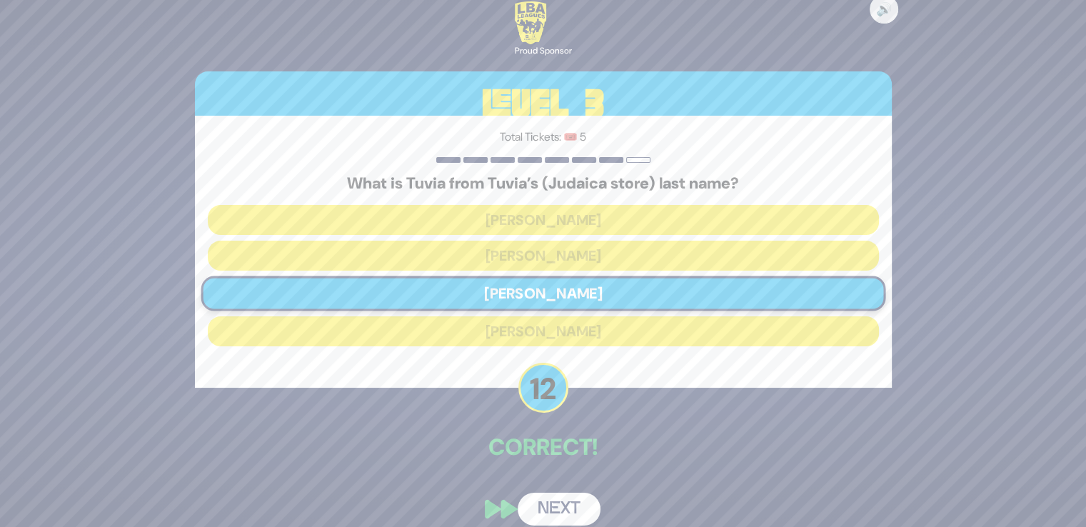
click at [549, 509] on button "Next" at bounding box center [559, 509] width 83 height 33
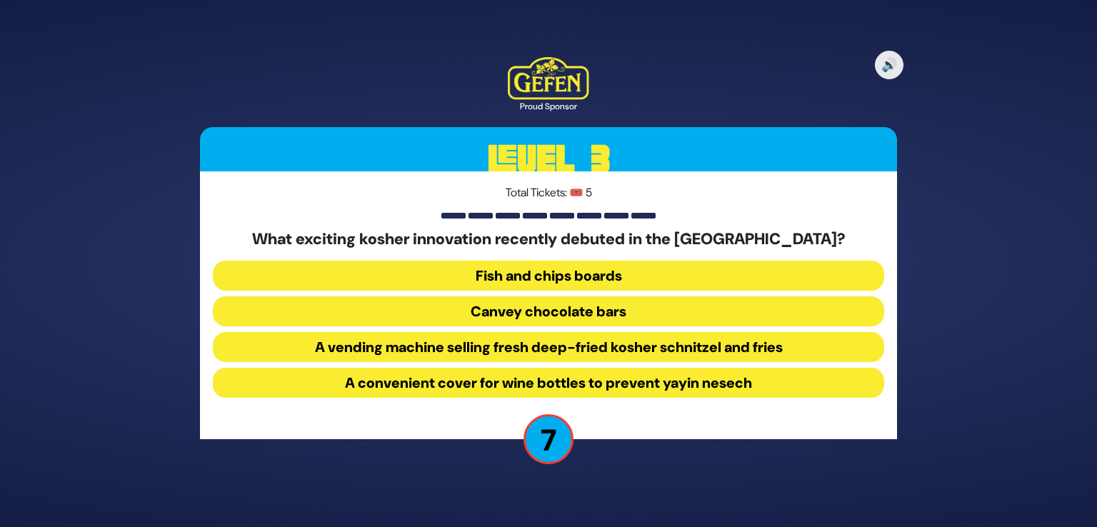
click at [603, 384] on button "A convenient cover for wine bottles to prevent yayin nesech" at bounding box center [548, 383] width 671 height 30
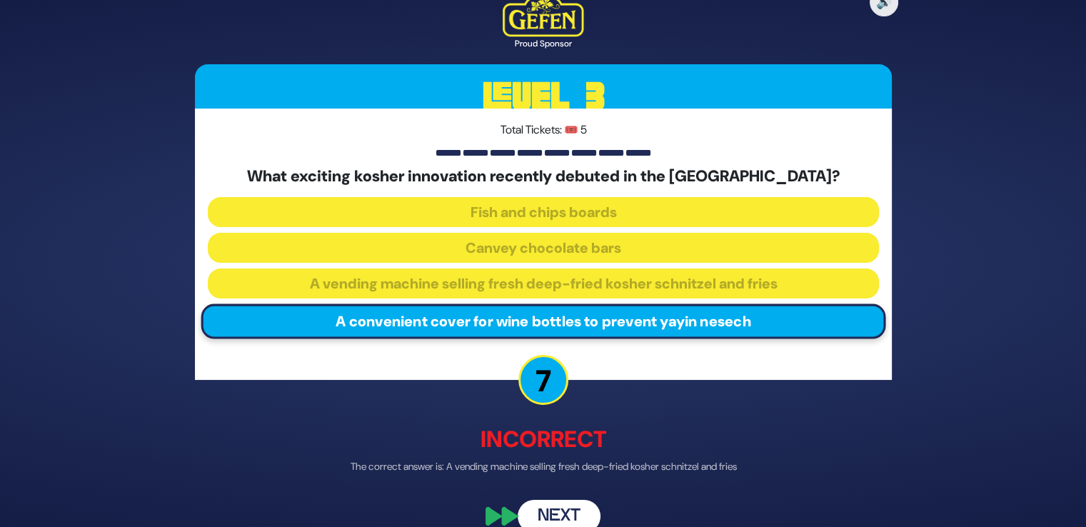
click at [579, 518] on button "Next" at bounding box center [559, 516] width 83 height 33
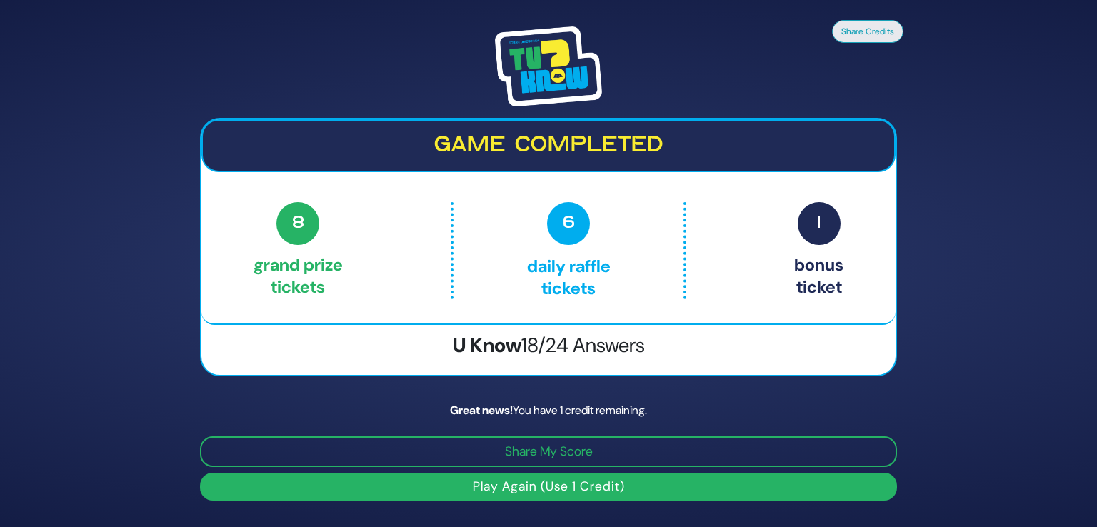
click at [571, 486] on button "Play Again (Use 1 Credit)" at bounding box center [548, 487] width 697 height 28
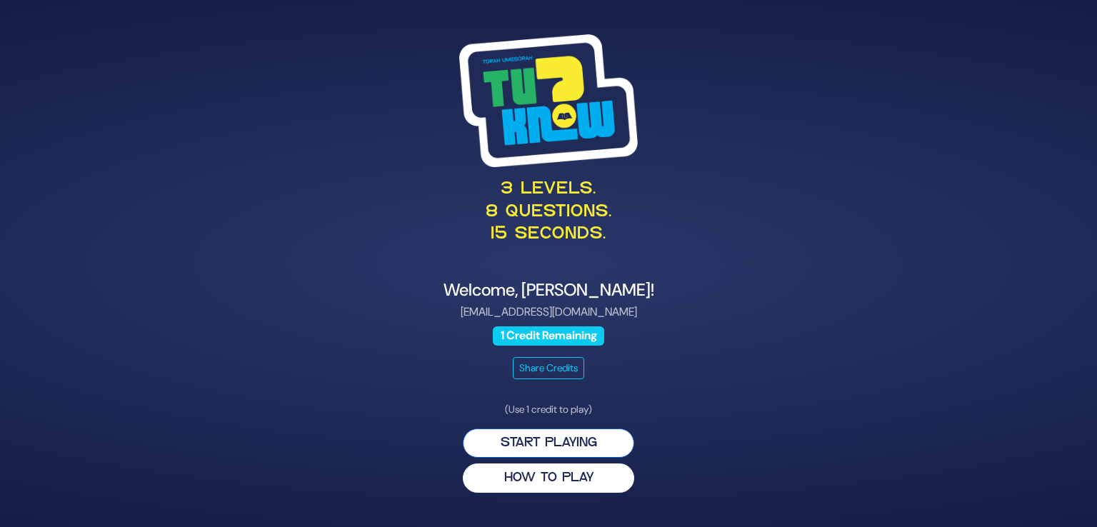
click at [568, 434] on button "Start Playing" at bounding box center [548, 442] width 171 height 29
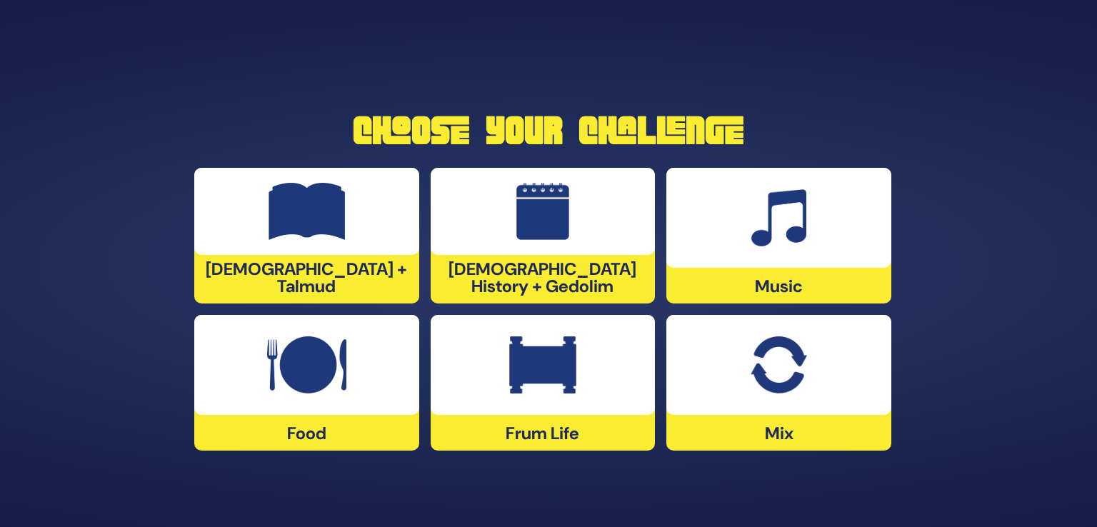
click at [796, 212] on img at bounding box center [778, 217] width 55 height 57
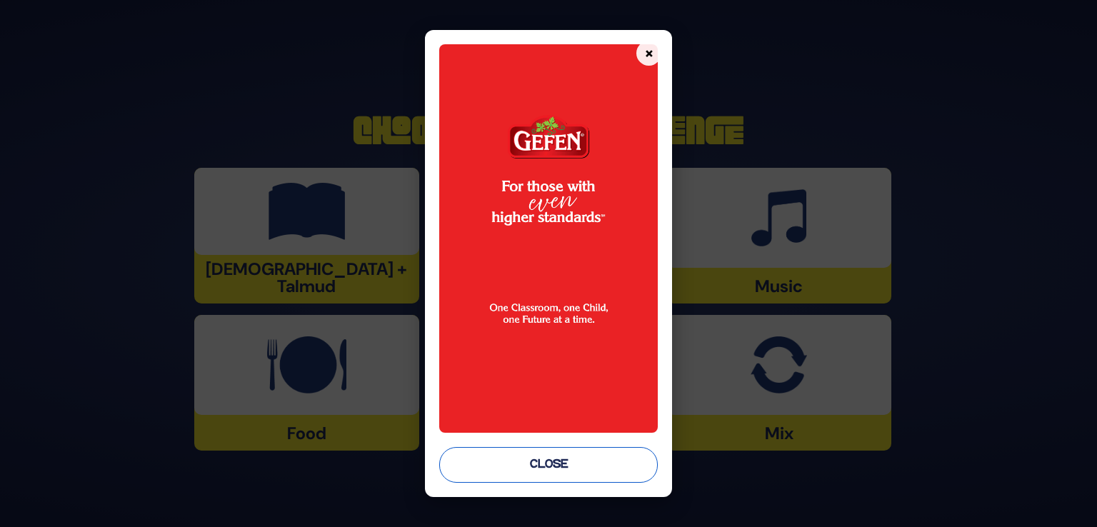
click at [574, 463] on button "Close" at bounding box center [548, 465] width 219 height 36
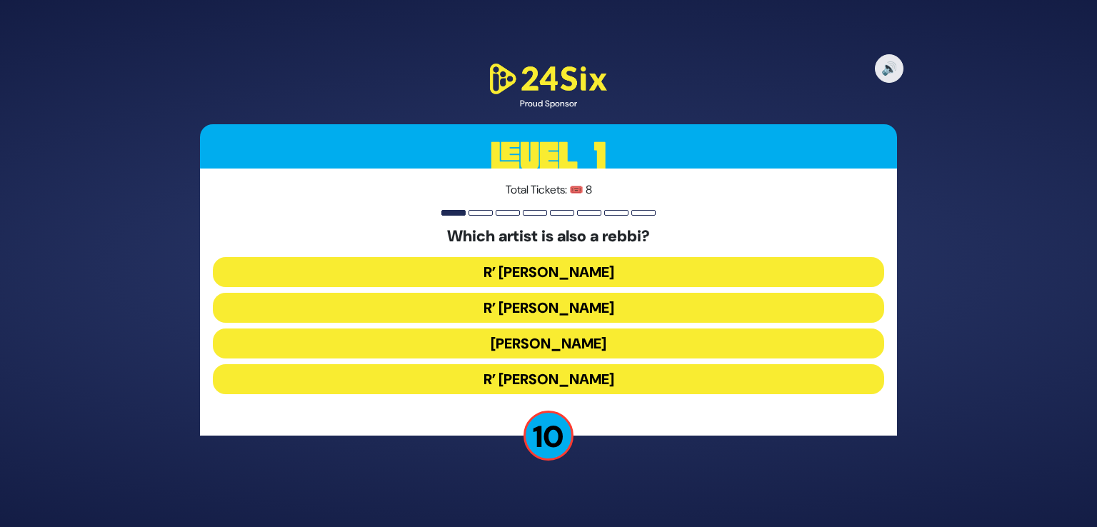
click at [617, 386] on button "R’ [PERSON_NAME]" at bounding box center [548, 379] width 671 height 30
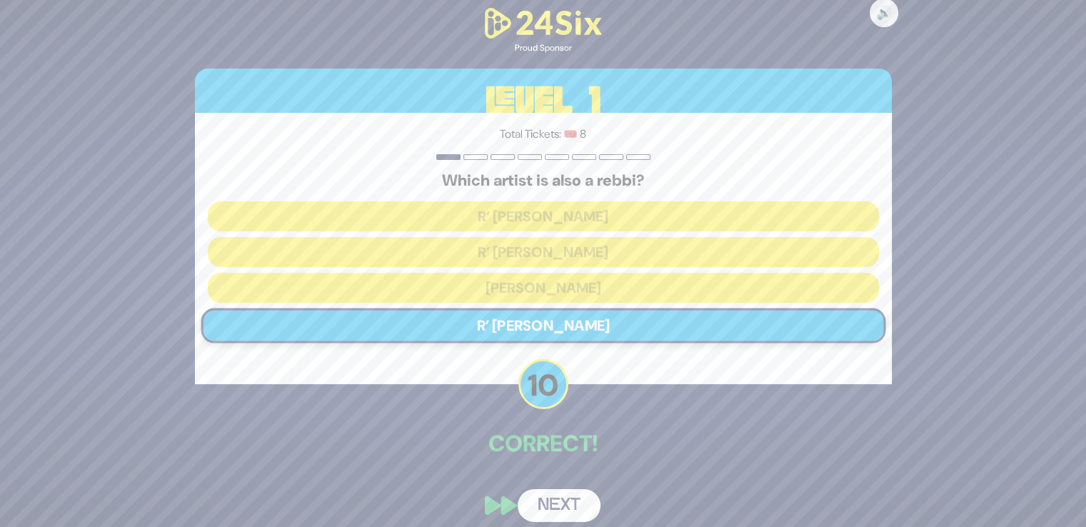
click at [549, 495] on button "Next" at bounding box center [559, 505] width 83 height 33
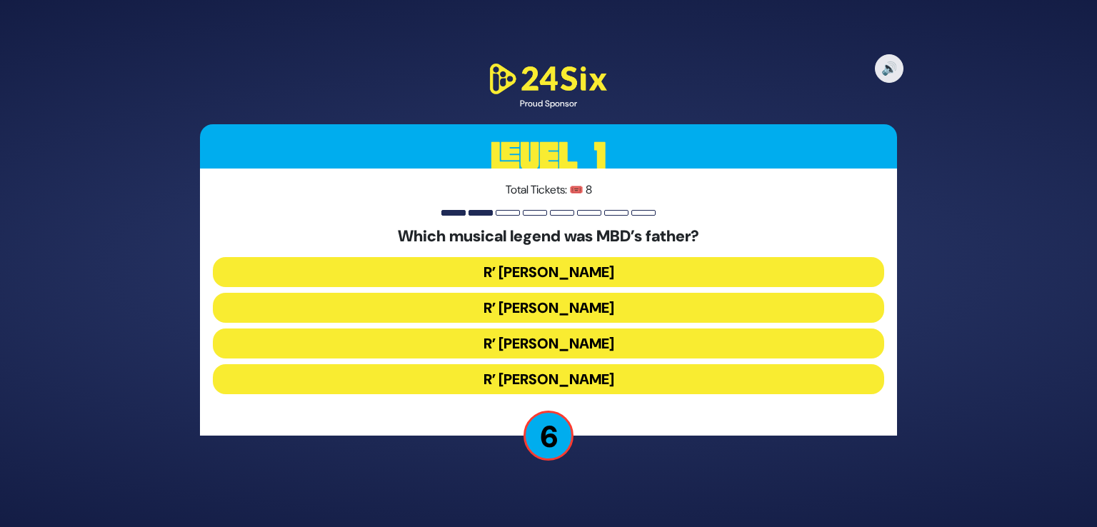
click at [561, 311] on button "R’ [PERSON_NAME]" at bounding box center [548, 308] width 671 height 30
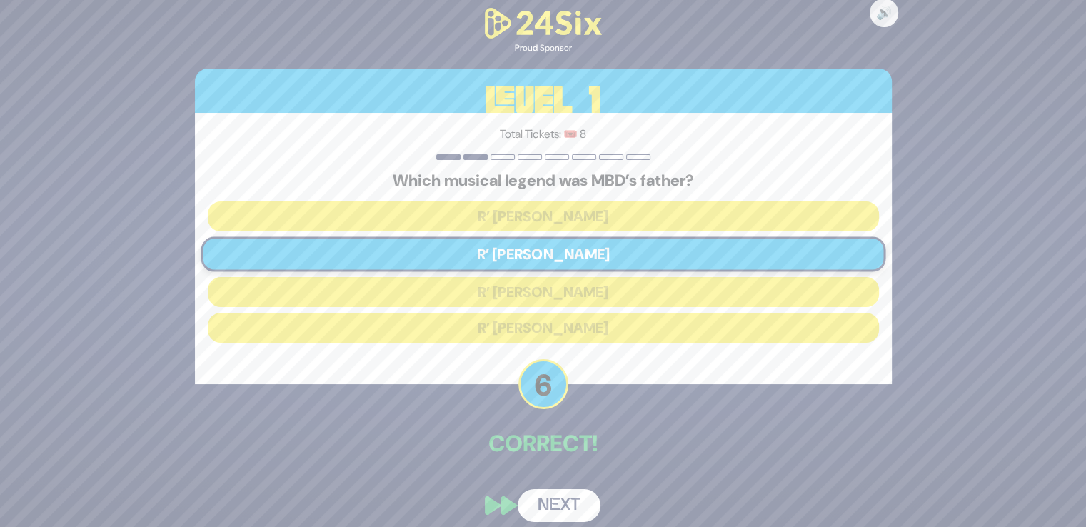
click at [551, 512] on button "Next" at bounding box center [559, 505] width 83 height 33
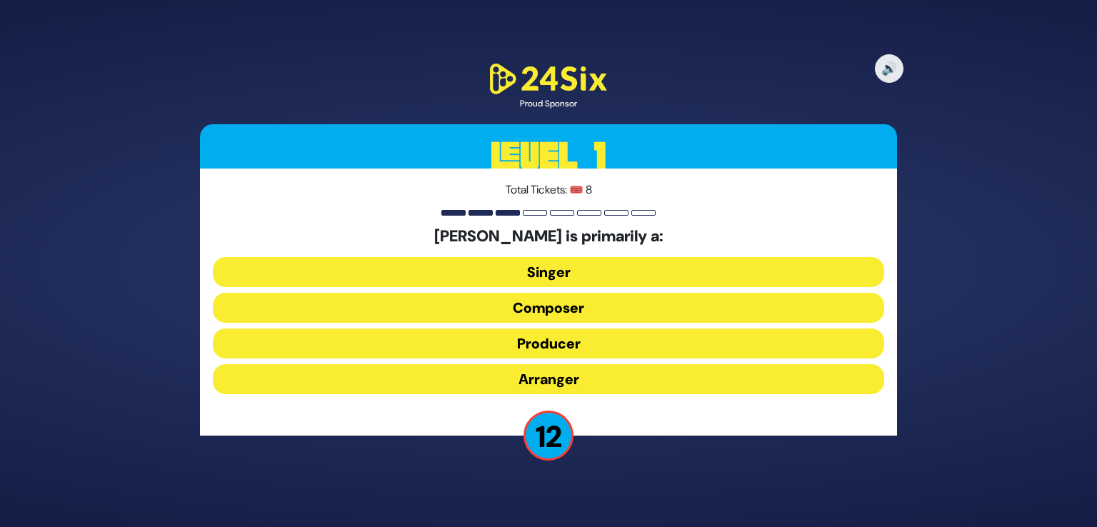
click at [544, 308] on button "Composer" at bounding box center [548, 308] width 671 height 30
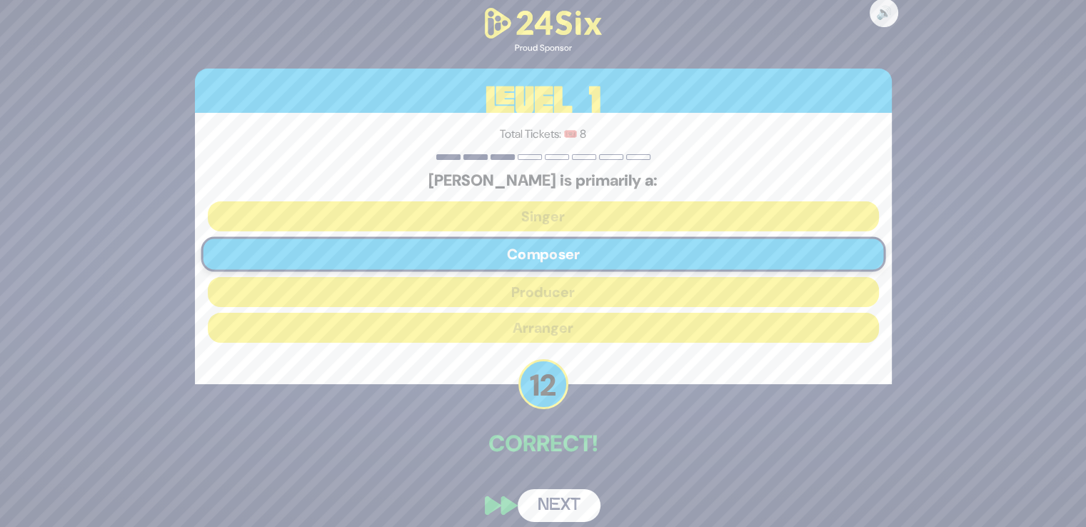
click at [559, 496] on button "Next" at bounding box center [559, 505] width 83 height 33
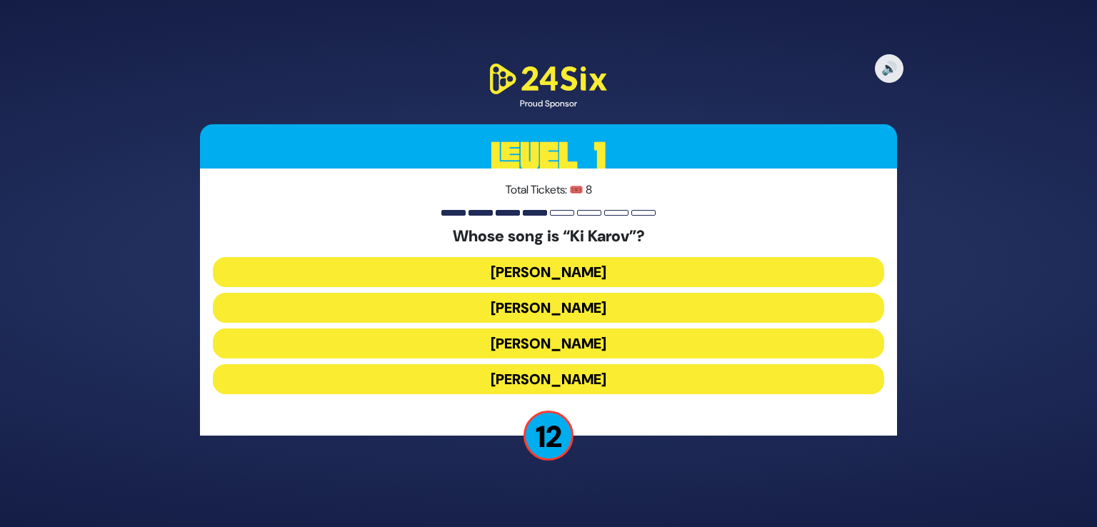
click at [555, 301] on button "[PERSON_NAME]" at bounding box center [548, 308] width 671 height 30
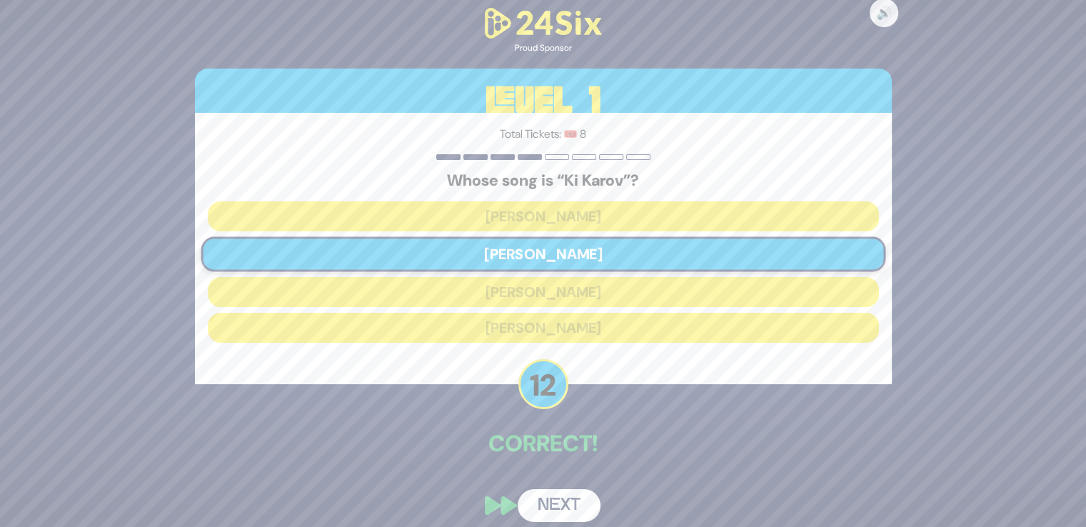
click at [560, 503] on button "Next" at bounding box center [559, 505] width 83 height 33
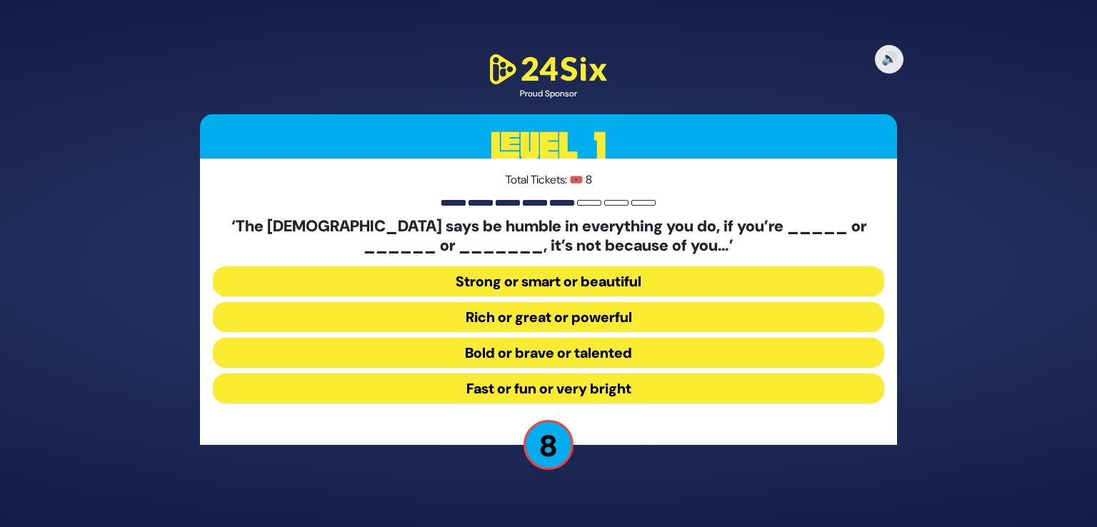
click at [568, 266] on button "Strong or smart or beautiful" at bounding box center [548, 281] width 671 height 30
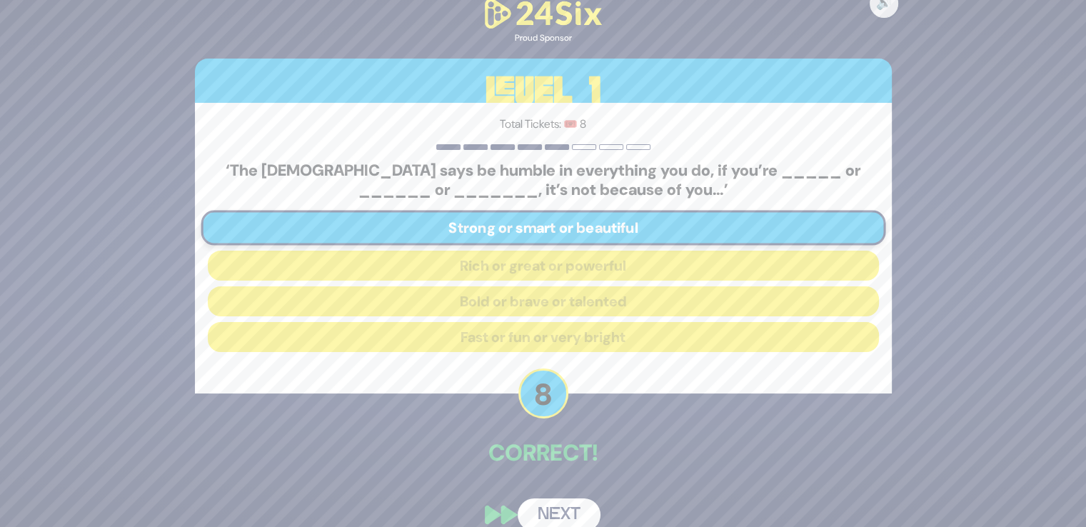
click at [558, 502] on button "Next" at bounding box center [559, 514] width 83 height 33
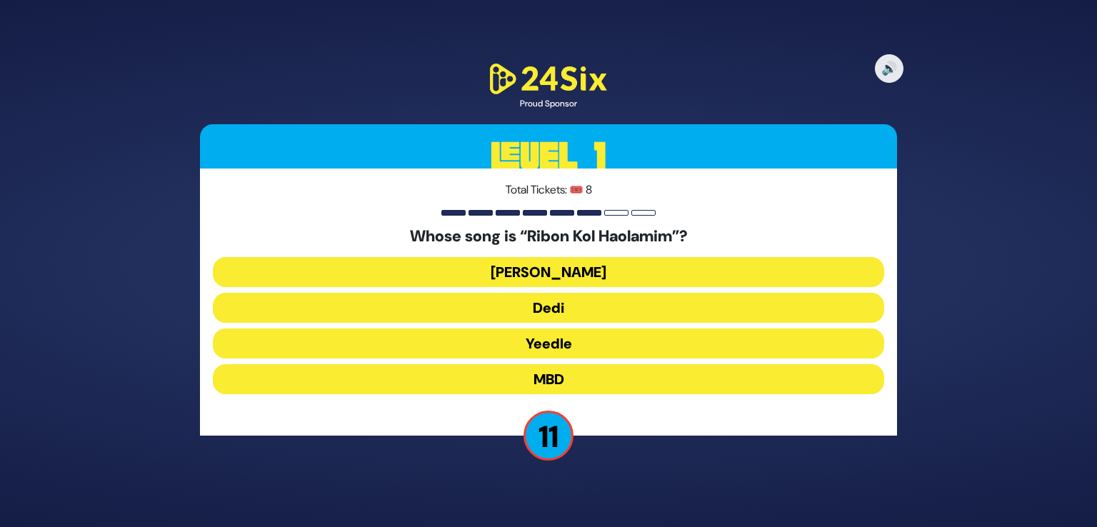
click at [537, 266] on button "[PERSON_NAME]" at bounding box center [548, 272] width 671 height 30
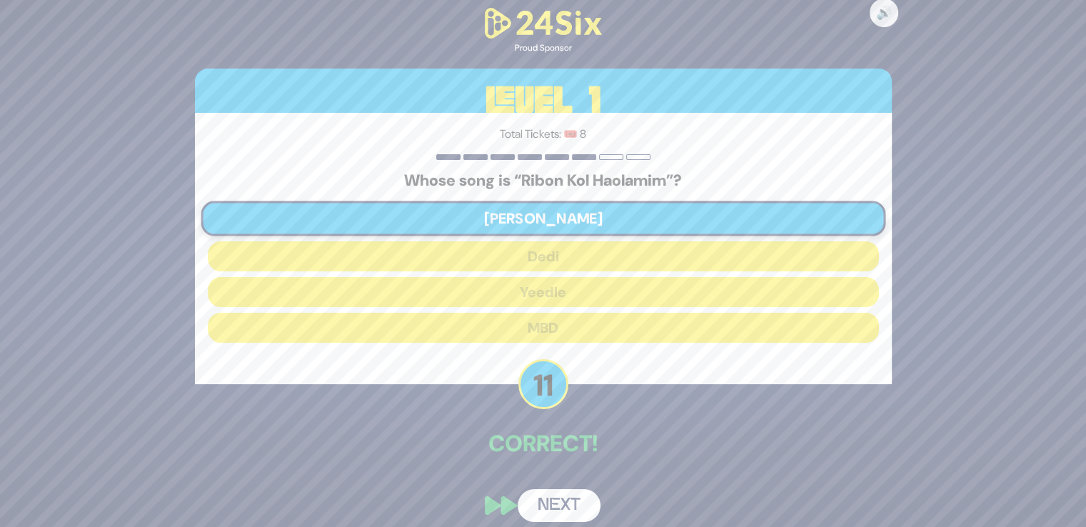
click at [562, 496] on button "Next" at bounding box center [559, 505] width 83 height 33
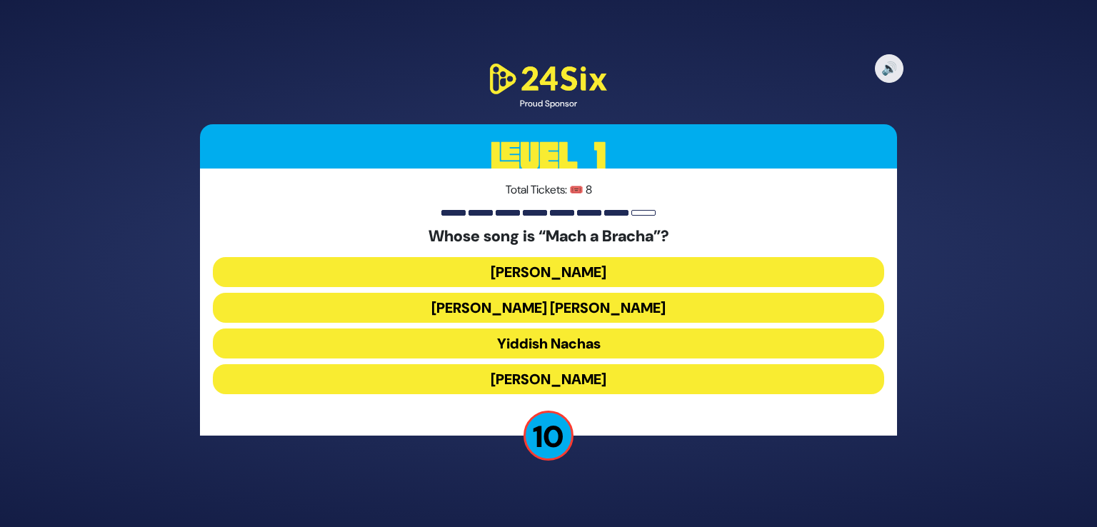
click at [586, 317] on button "[PERSON_NAME] [PERSON_NAME]" at bounding box center [548, 308] width 671 height 30
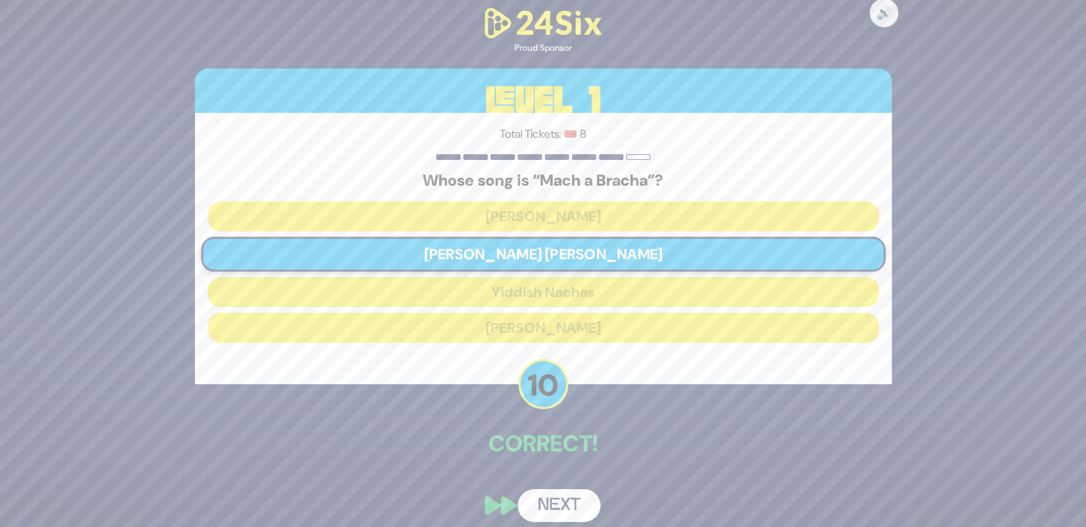
click at [551, 492] on button "Next" at bounding box center [559, 505] width 83 height 33
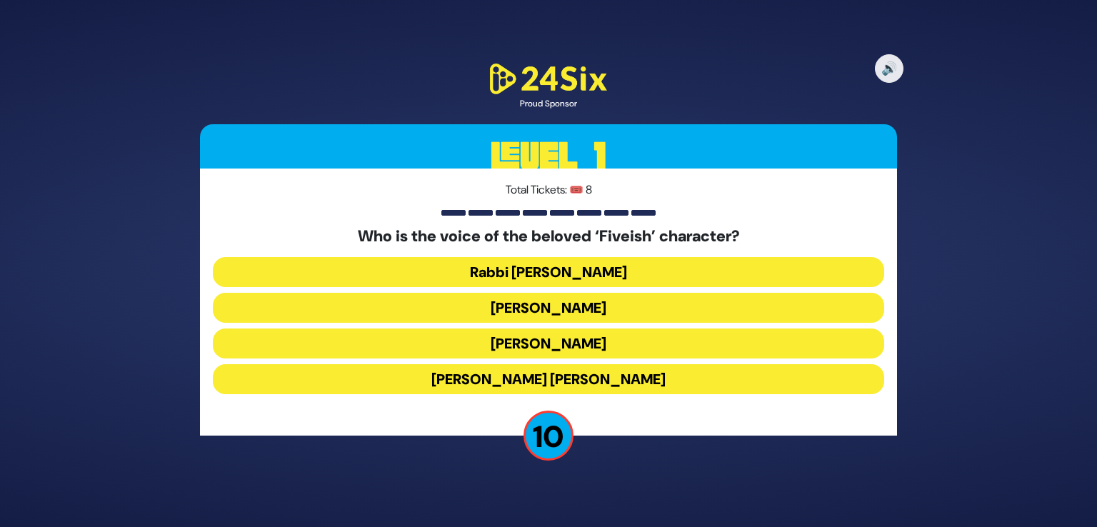
click at [554, 343] on button "[PERSON_NAME]" at bounding box center [548, 343] width 671 height 30
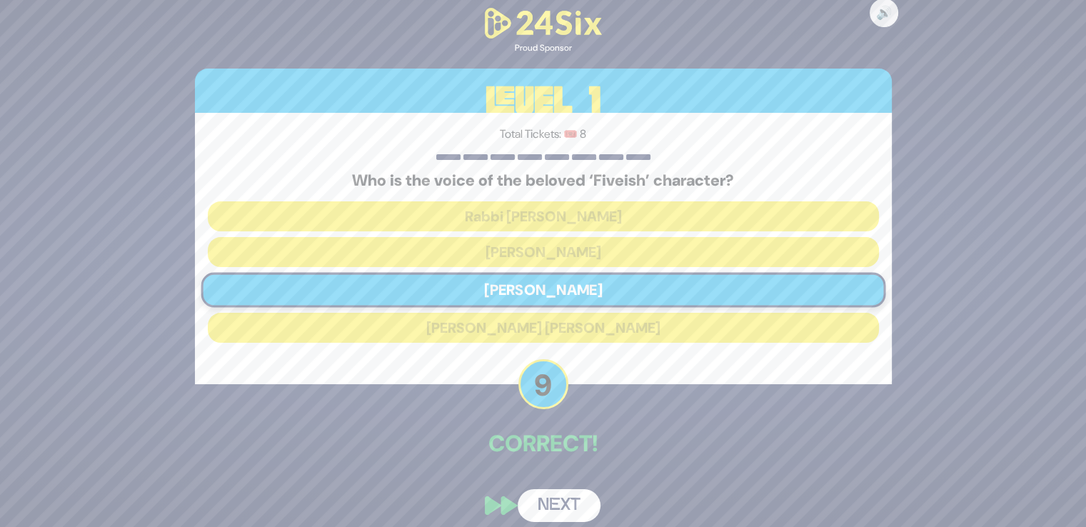
click at [559, 496] on button "Next" at bounding box center [559, 505] width 83 height 33
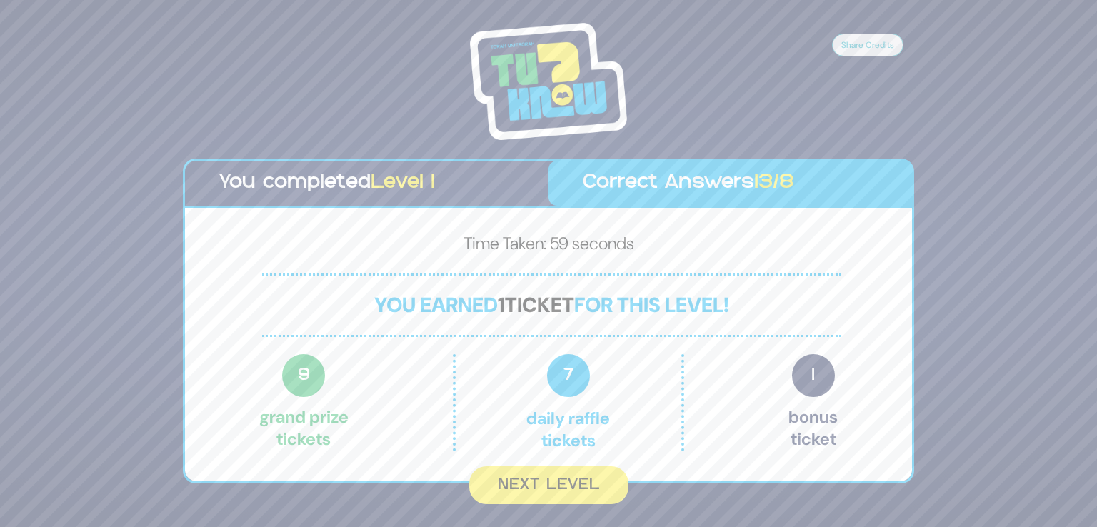
click at [559, 496] on button "Next Level" at bounding box center [548, 485] width 159 height 38
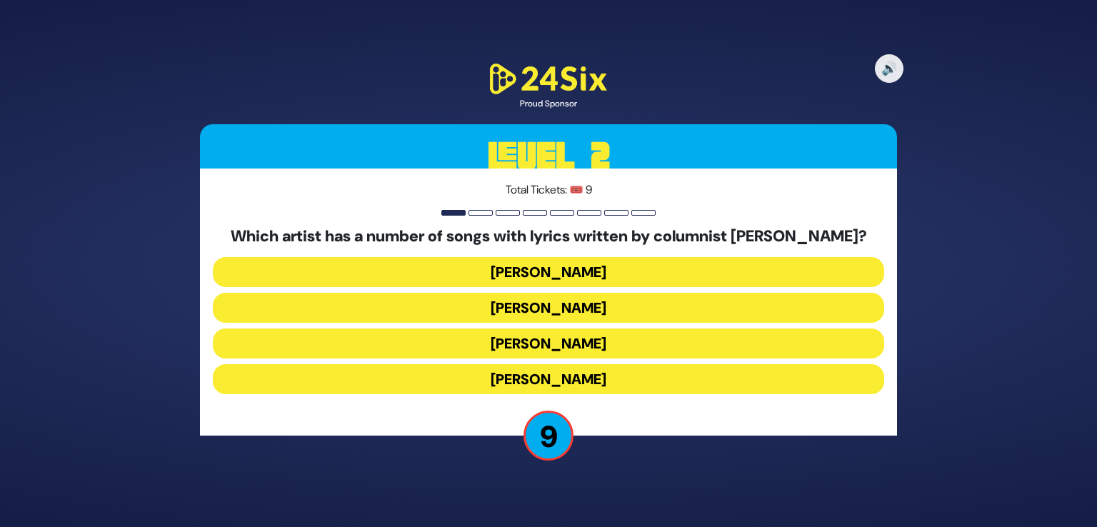
click at [560, 338] on button "[PERSON_NAME]" at bounding box center [548, 343] width 671 height 30
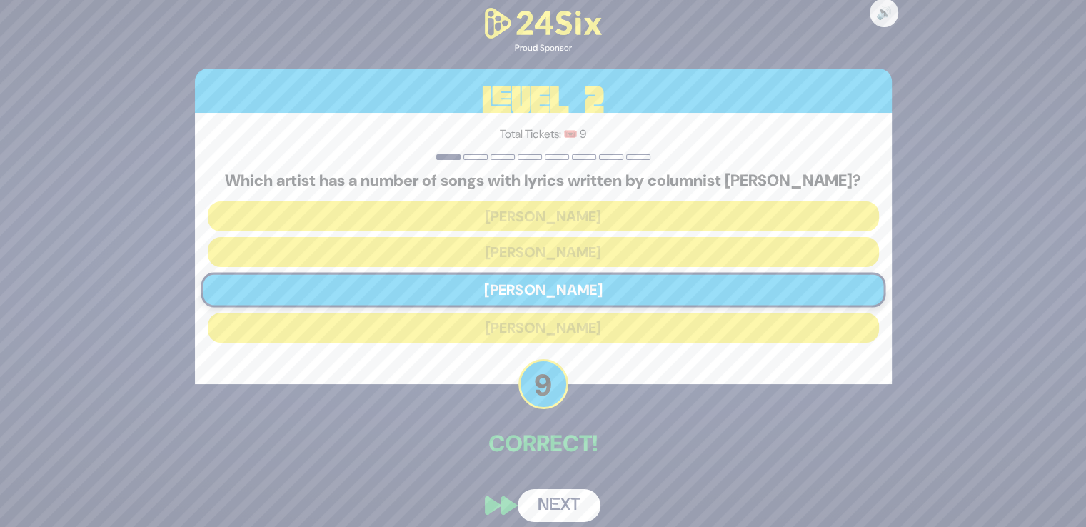
click at [558, 511] on button "Next" at bounding box center [559, 505] width 83 height 33
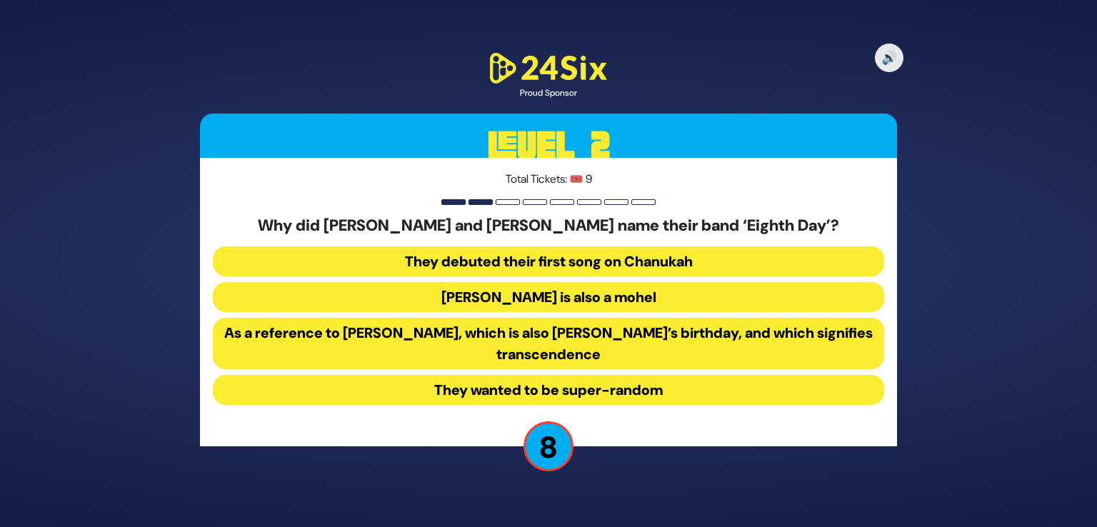
click at [559, 340] on button "As a reference to [PERSON_NAME], which is also [PERSON_NAME]’s birthday, and wh…" at bounding box center [548, 343] width 671 height 51
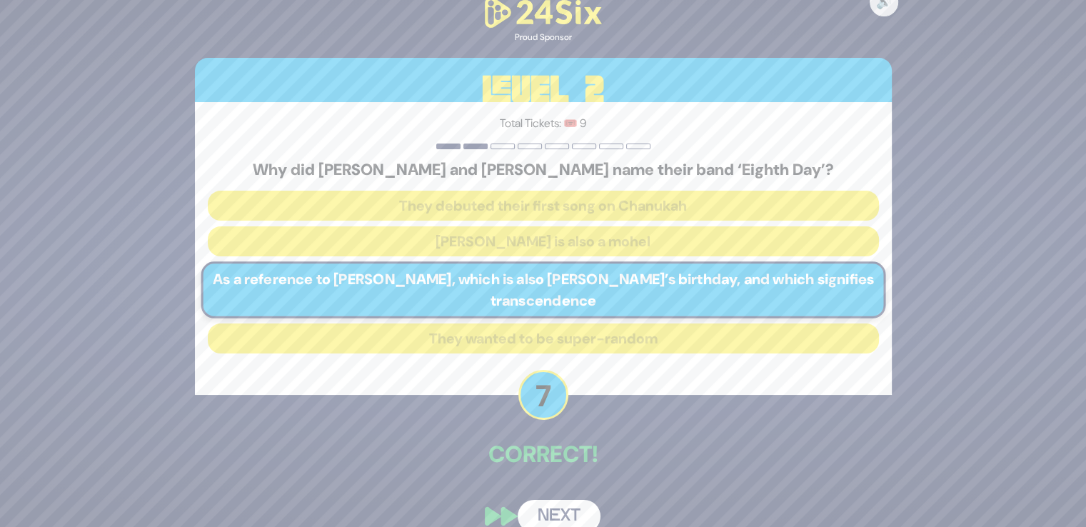
click at [561, 503] on button "Next" at bounding box center [559, 516] width 83 height 33
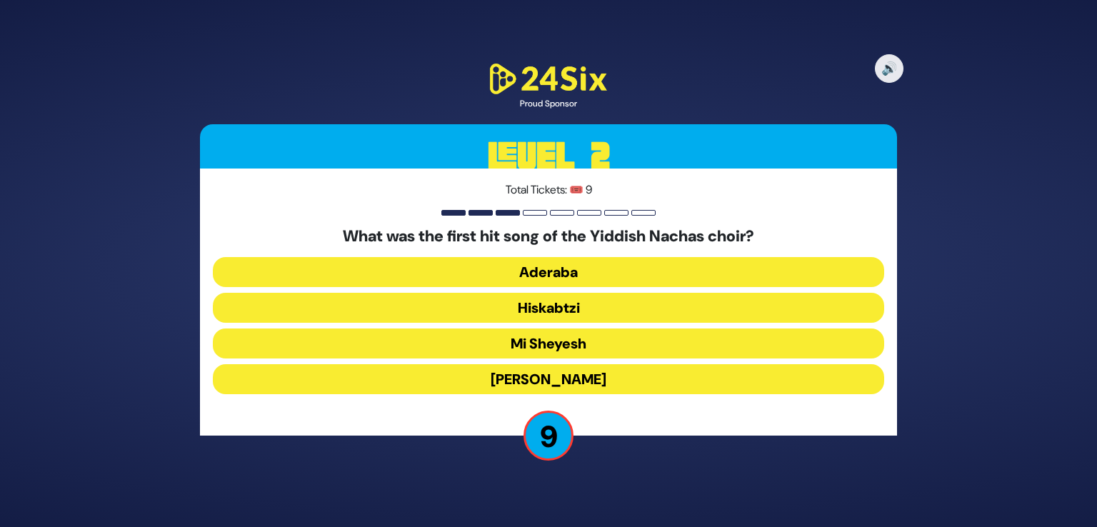
click at [569, 345] on button "Mi Sheyesh" at bounding box center [548, 343] width 671 height 30
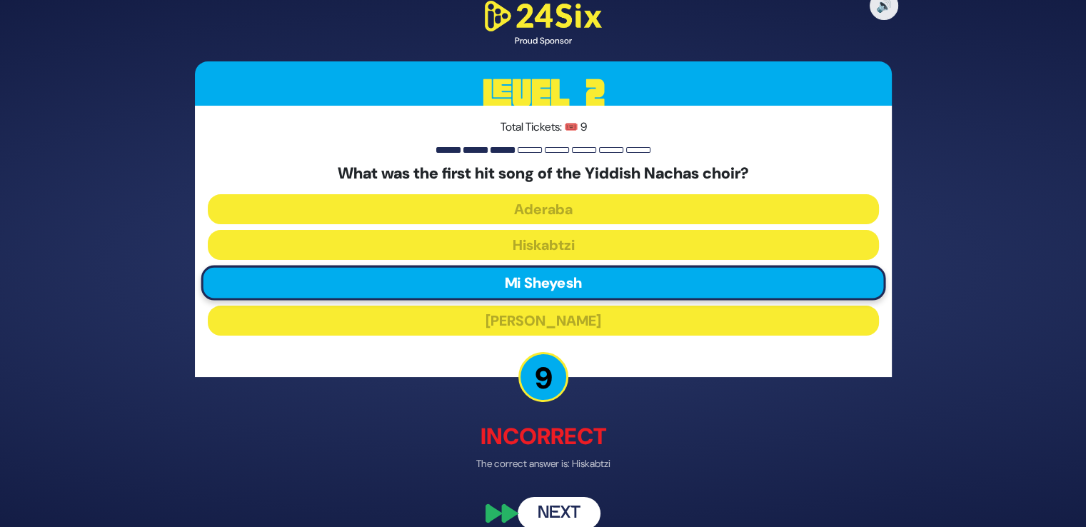
click at [548, 511] on button "Next" at bounding box center [559, 513] width 83 height 33
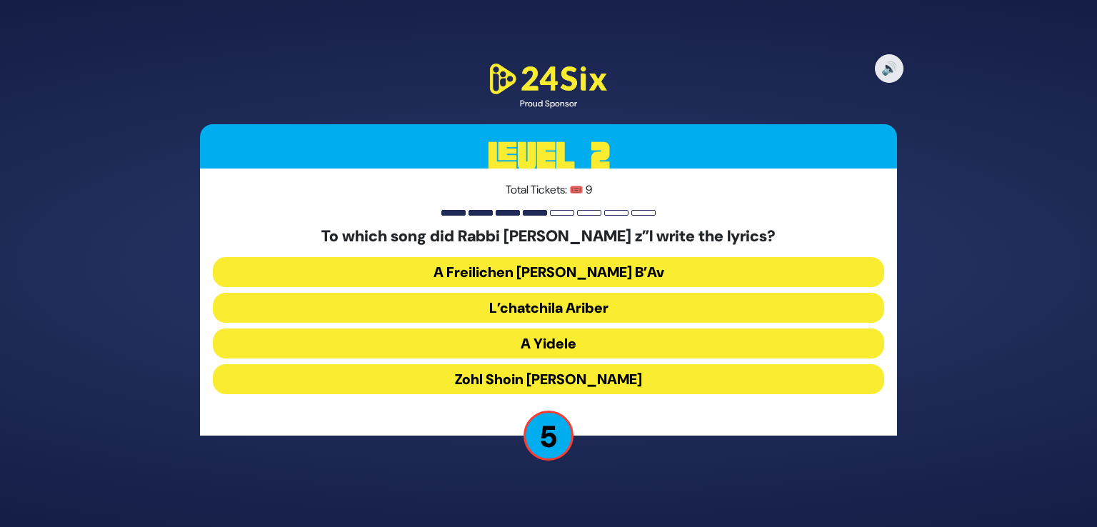
click at [581, 378] on button "Zohl Shoin [PERSON_NAME]" at bounding box center [548, 379] width 671 height 30
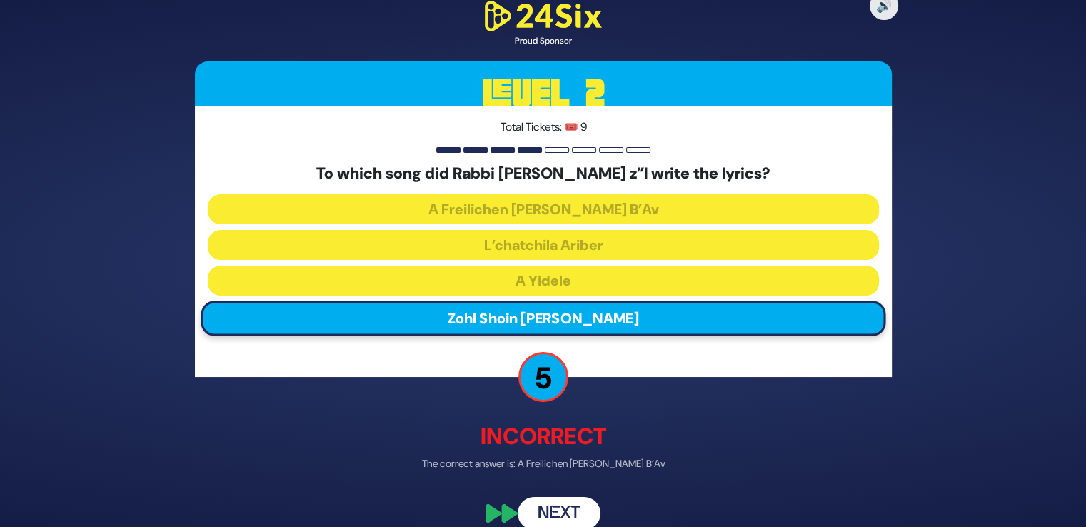
click at [563, 521] on button "Next" at bounding box center [559, 513] width 83 height 33
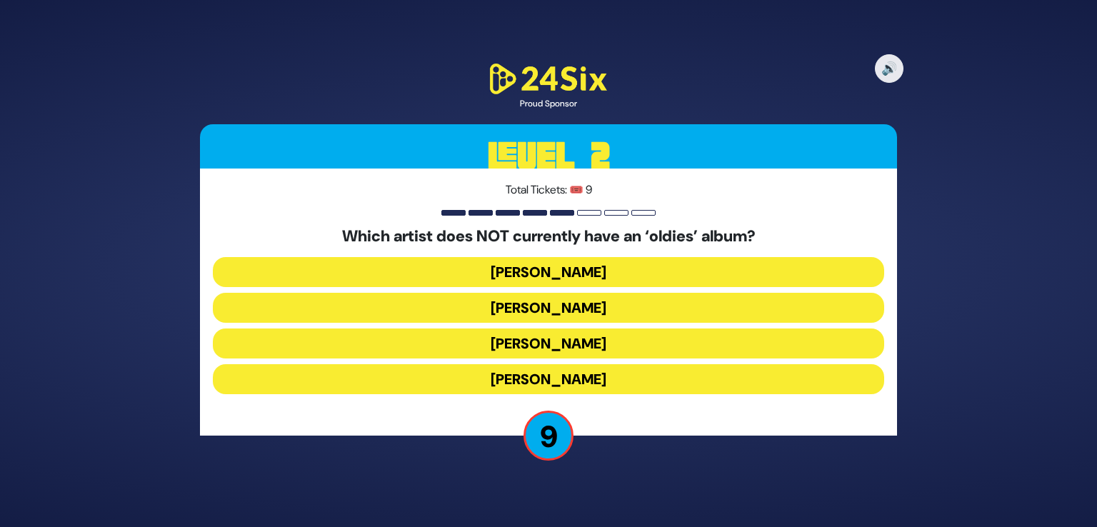
click at [589, 304] on button "[PERSON_NAME]" at bounding box center [548, 308] width 671 height 30
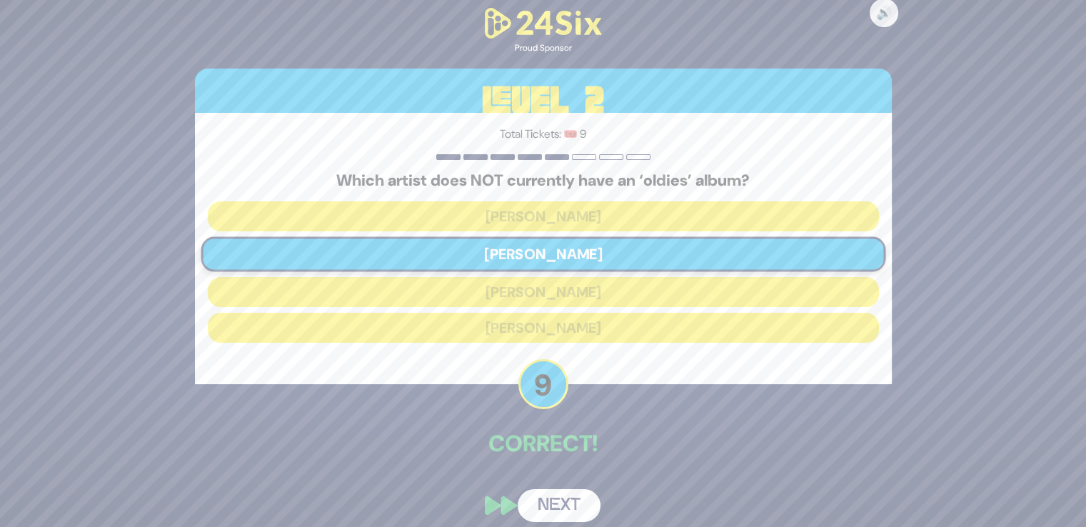
click at [557, 501] on button "Next" at bounding box center [559, 505] width 83 height 33
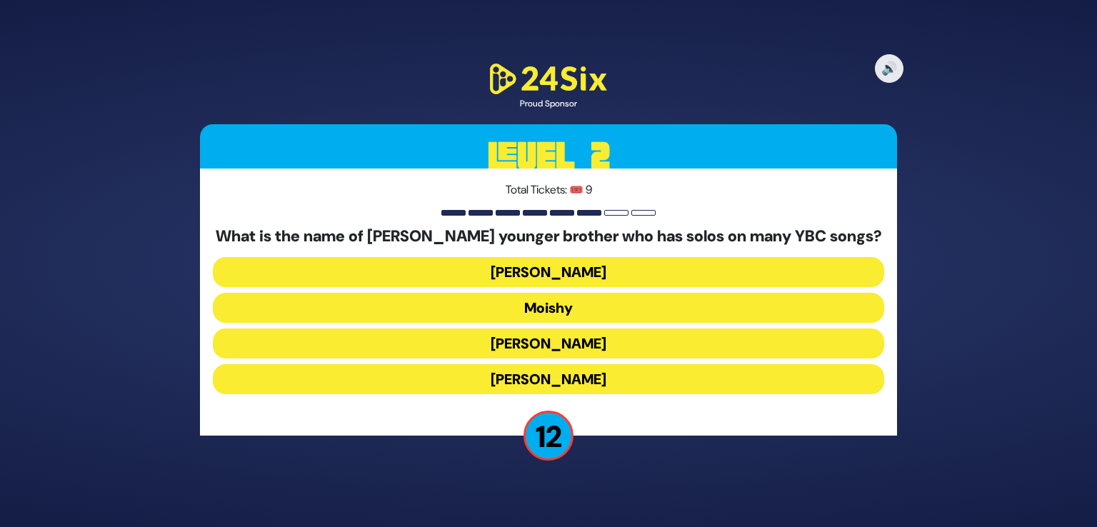
click at [566, 384] on button "[PERSON_NAME]" at bounding box center [548, 379] width 671 height 30
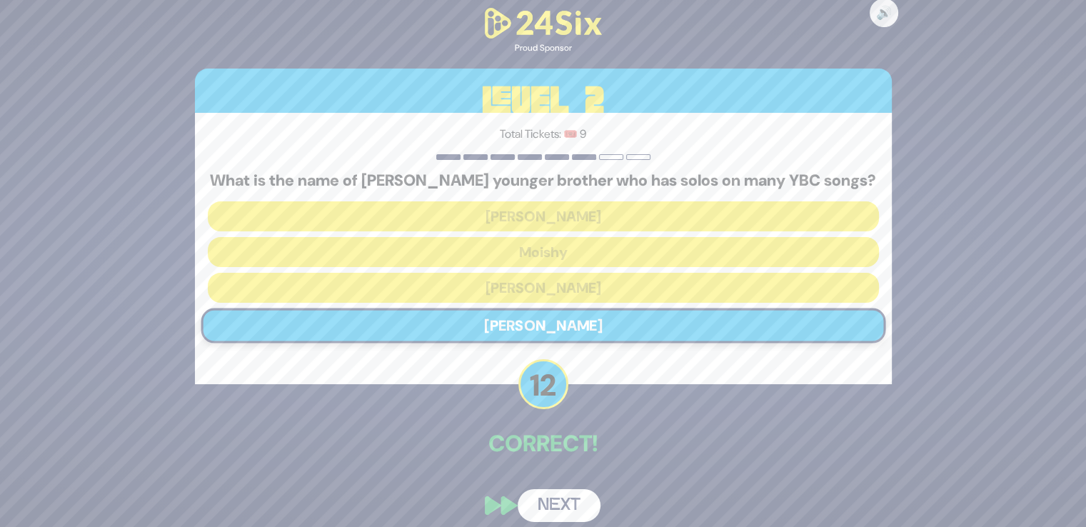
click at [558, 499] on button "Next" at bounding box center [559, 505] width 83 height 33
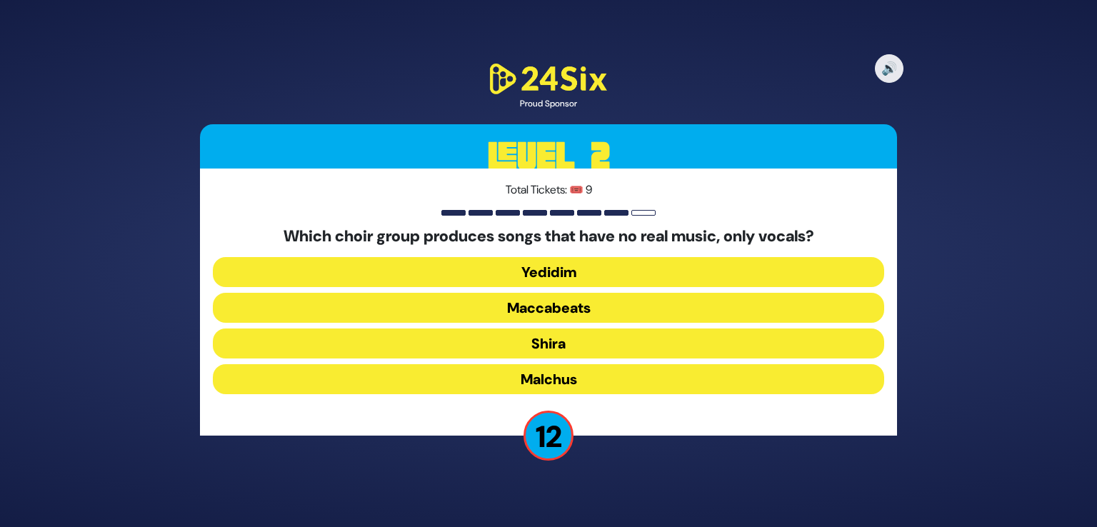
click at [556, 307] on button "Maccabeats" at bounding box center [548, 308] width 671 height 30
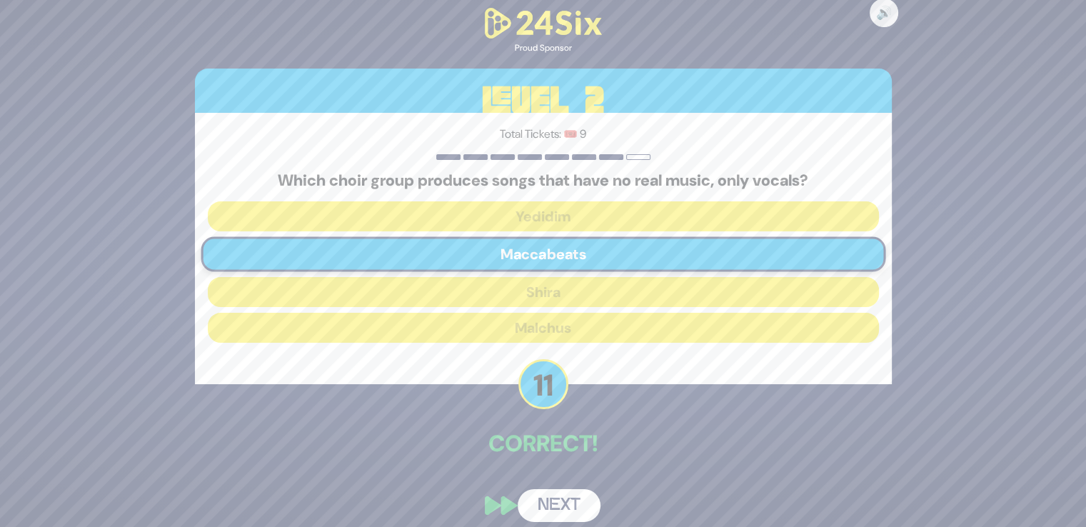
click at [563, 495] on button "Next" at bounding box center [559, 505] width 83 height 33
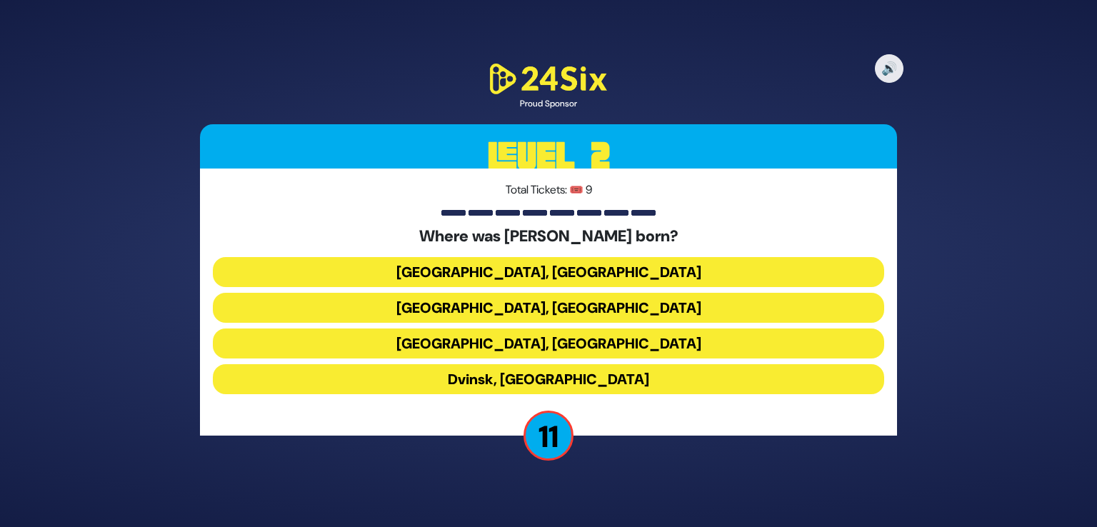
click at [575, 338] on button "[GEOGRAPHIC_DATA], [GEOGRAPHIC_DATA]" at bounding box center [548, 343] width 671 height 30
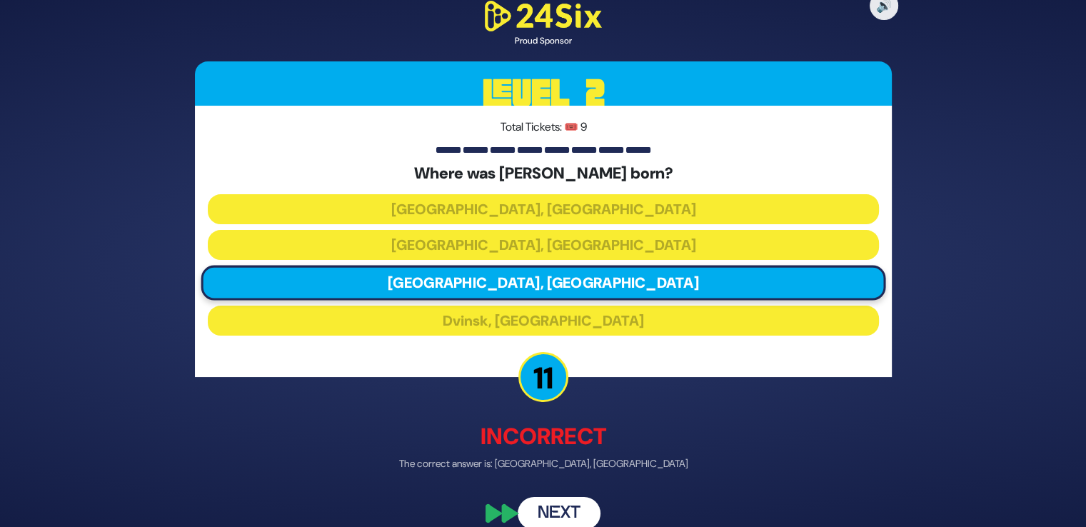
click at [566, 508] on button "Next" at bounding box center [559, 513] width 83 height 33
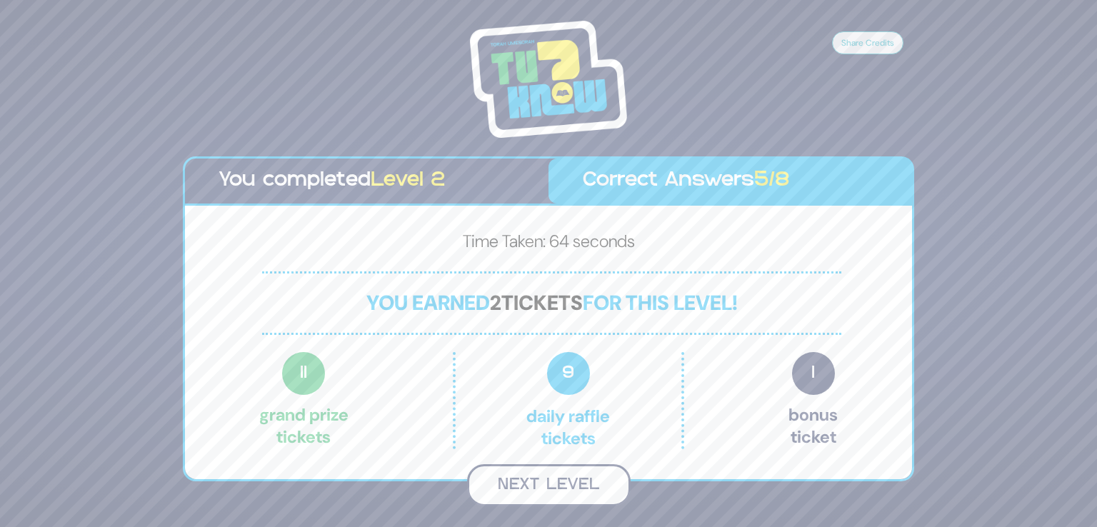
click at [555, 481] on button "Next Level" at bounding box center [549, 485] width 164 height 42
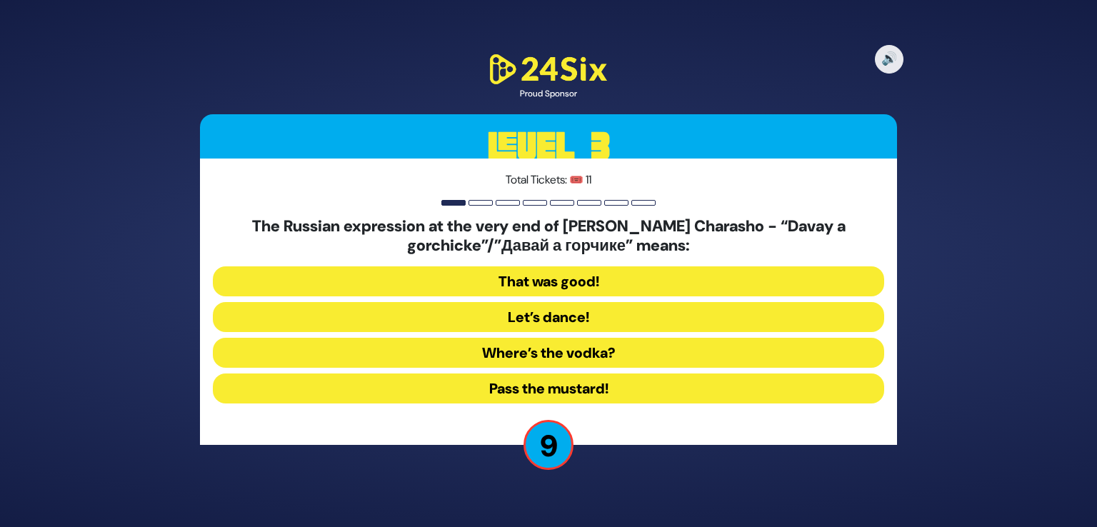
click at [560, 315] on button "Let’s dance!" at bounding box center [548, 317] width 671 height 30
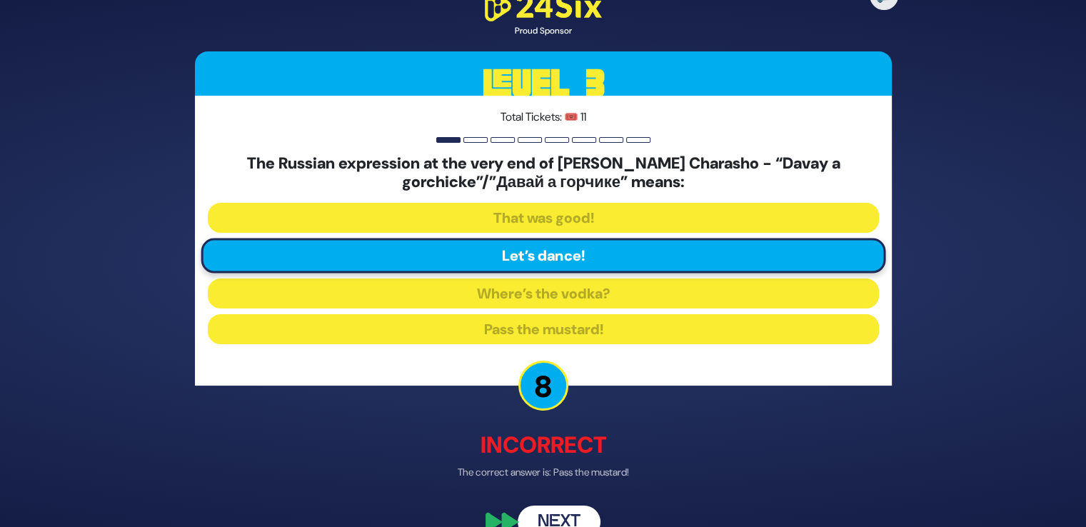
click at [556, 509] on button "Next" at bounding box center [559, 522] width 83 height 33
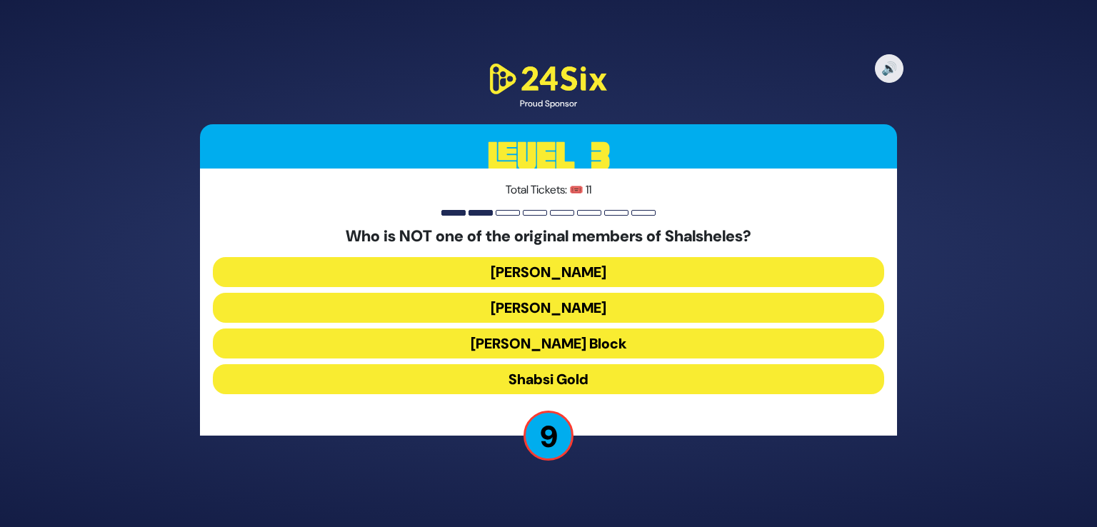
click at [545, 388] on button "Shabsi Gold" at bounding box center [548, 379] width 671 height 30
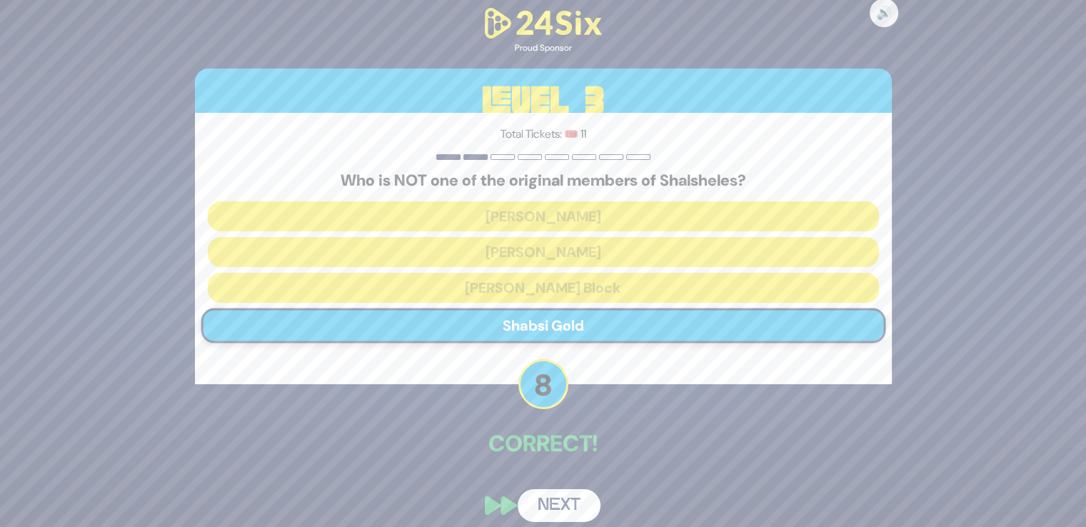
click at [566, 518] on button "Next" at bounding box center [559, 505] width 83 height 33
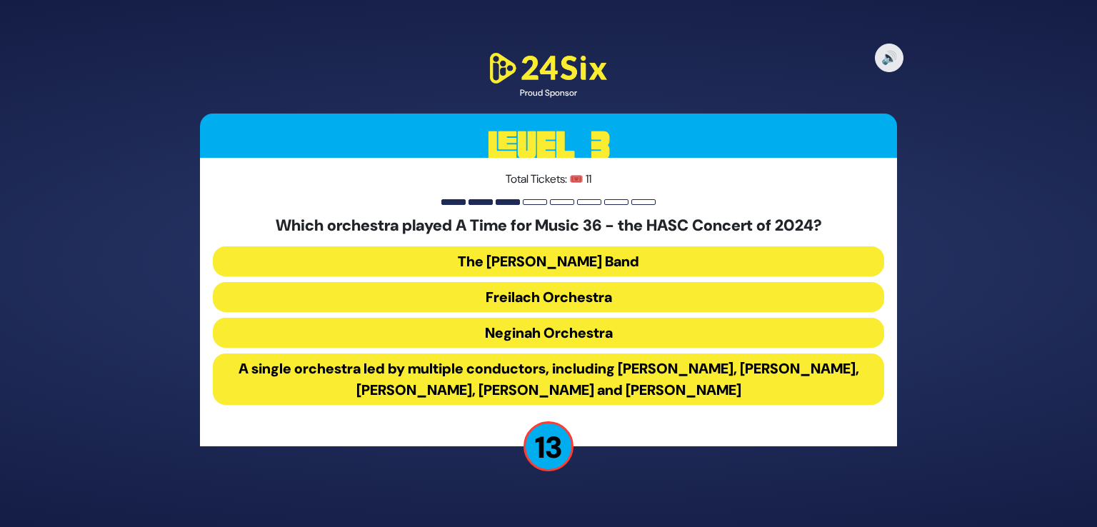
click at [633, 392] on button "A single orchestra led by multiple conductors, including [PERSON_NAME], [PERSON…" at bounding box center [548, 378] width 671 height 51
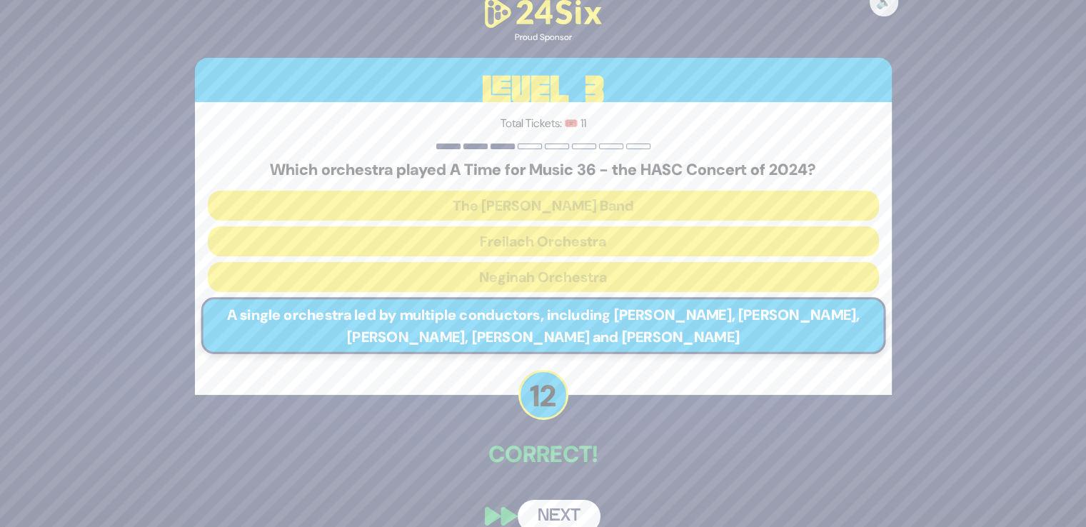
click at [540, 511] on button "Next" at bounding box center [559, 516] width 83 height 33
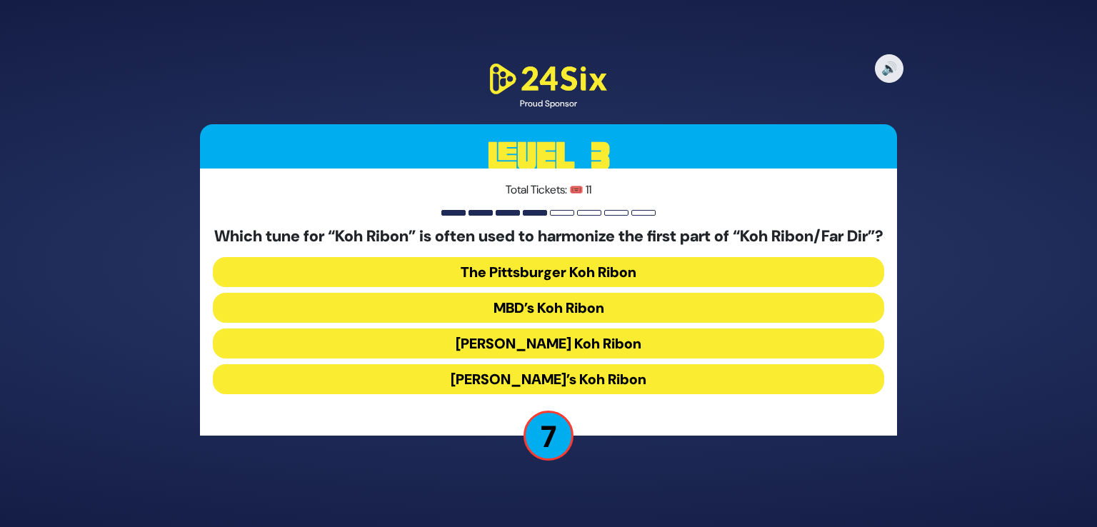
click at [558, 358] on button "[PERSON_NAME] Koh Ribon" at bounding box center [548, 343] width 671 height 30
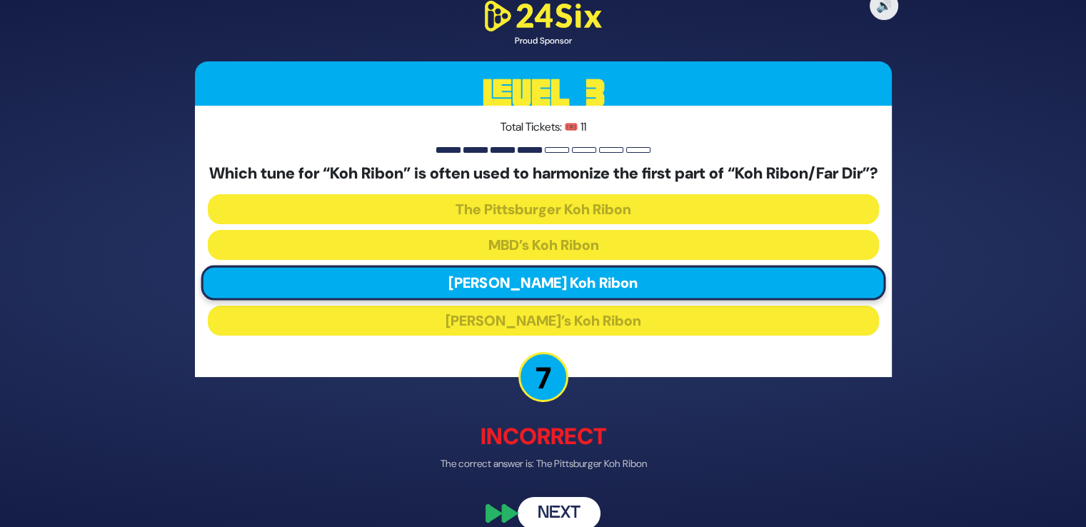
click at [554, 509] on button "Next" at bounding box center [559, 513] width 83 height 33
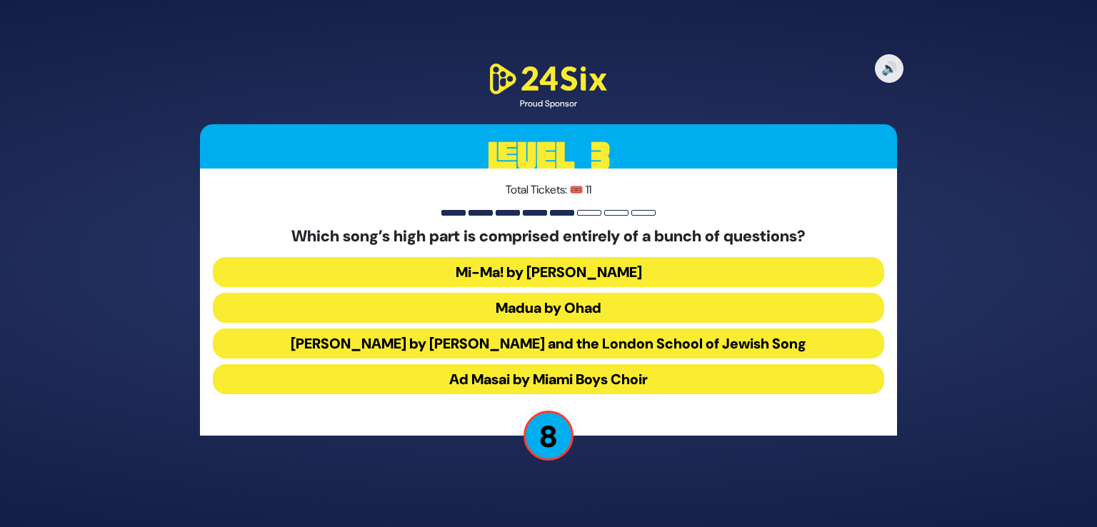
click at [569, 312] on button "Madua by Ohad" at bounding box center [548, 308] width 671 height 30
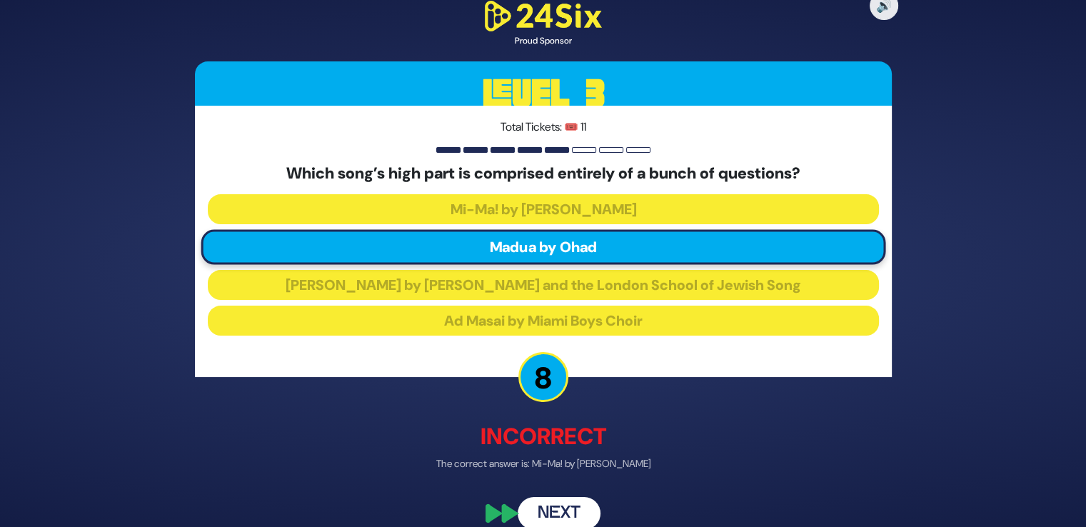
click at [563, 515] on button "Next" at bounding box center [559, 513] width 83 height 33
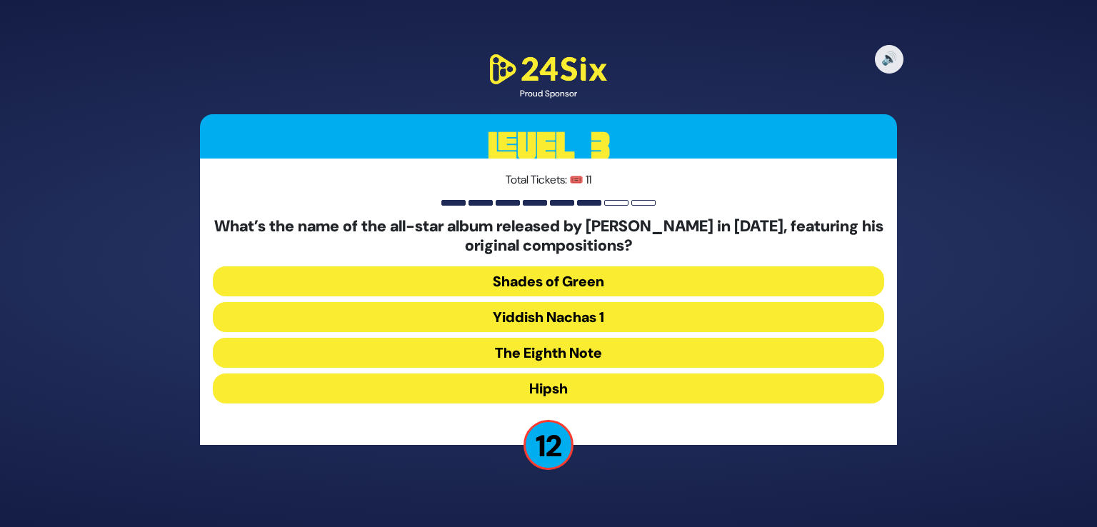
click at [588, 282] on button "Shades of Green" at bounding box center [548, 281] width 671 height 30
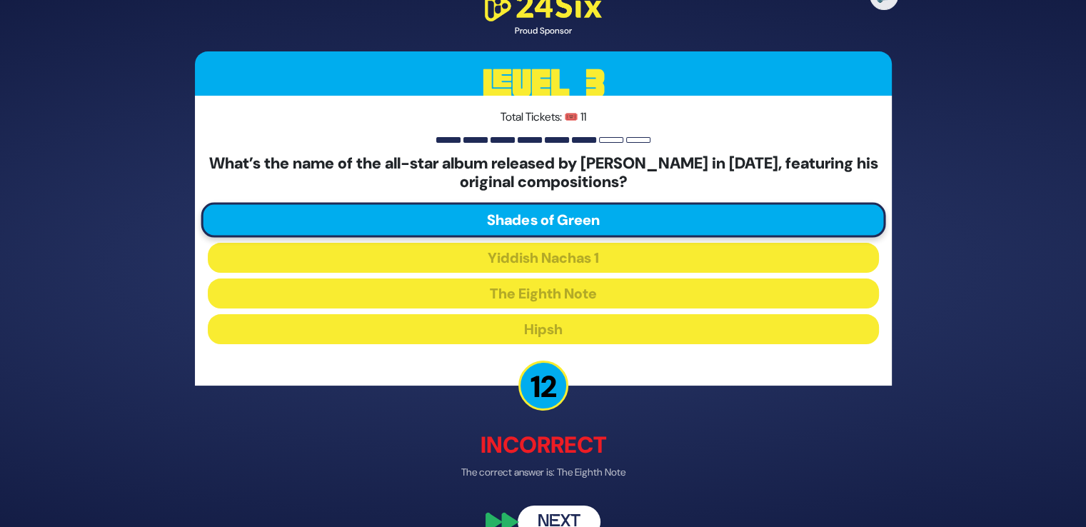
click at [564, 513] on button "Next" at bounding box center [559, 522] width 83 height 33
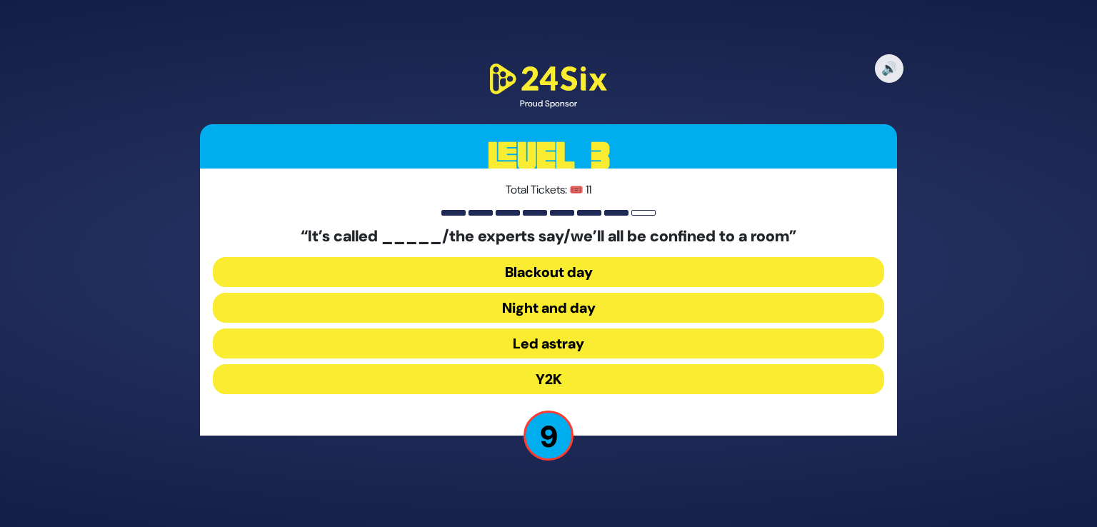
click at [572, 378] on button "Y2K" at bounding box center [548, 379] width 671 height 30
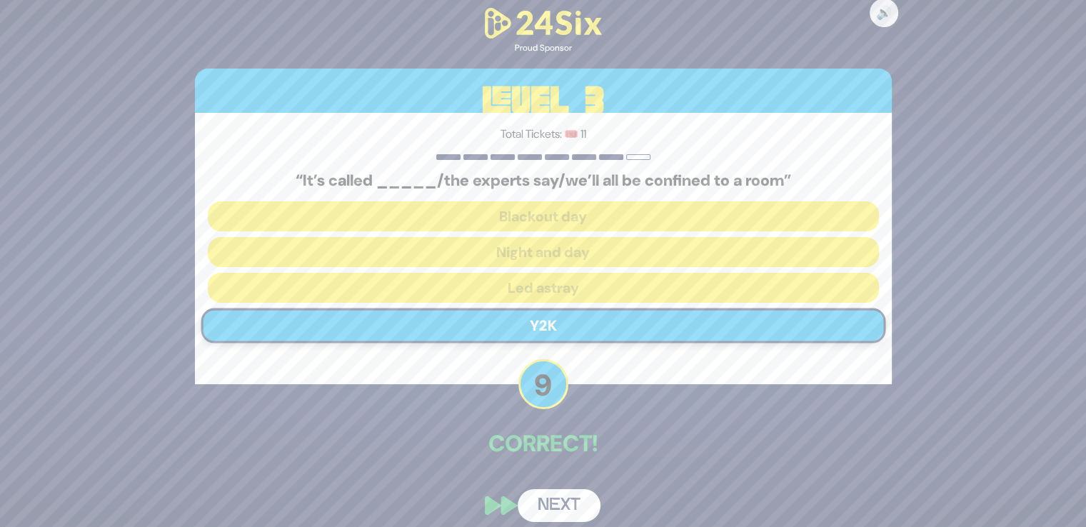
click at [550, 506] on button "Next" at bounding box center [559, 505] width 83 height 33
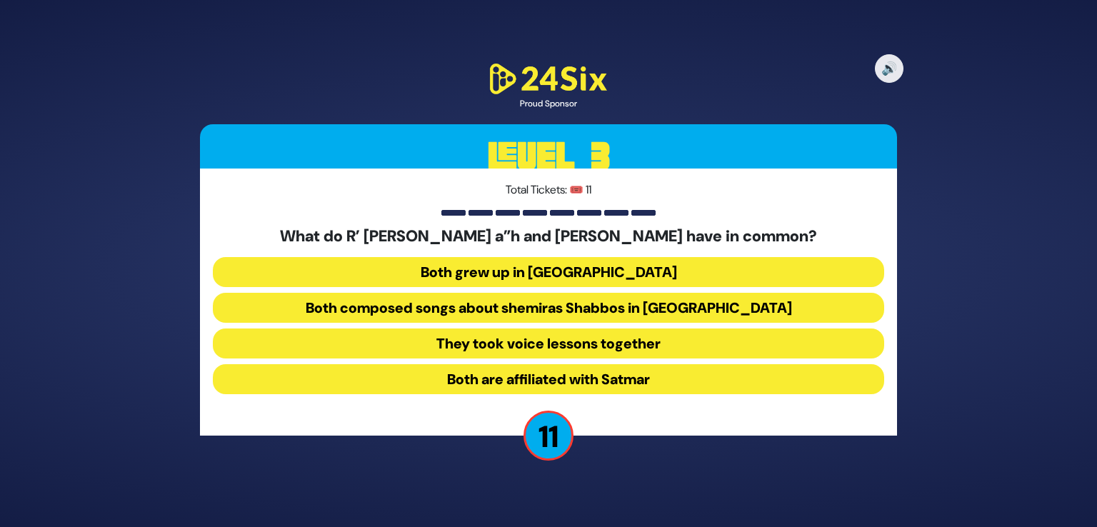
click at [557, 309] on button "Both composed songs about shemiras Shabbos in [GEOGRAPHIC_DATA]" at bounding box center [548, 308] width 671 height 30
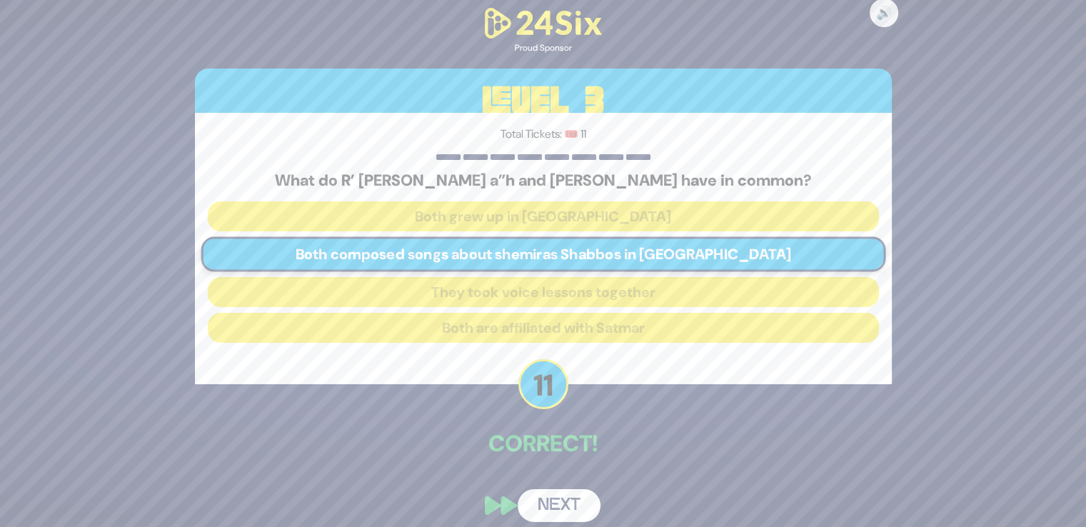
click at [568, 503] on button "Next" at bounding box center [559, 505] width 83 height 33
